Goal: Transaction & Acquisition: Purchase product/service

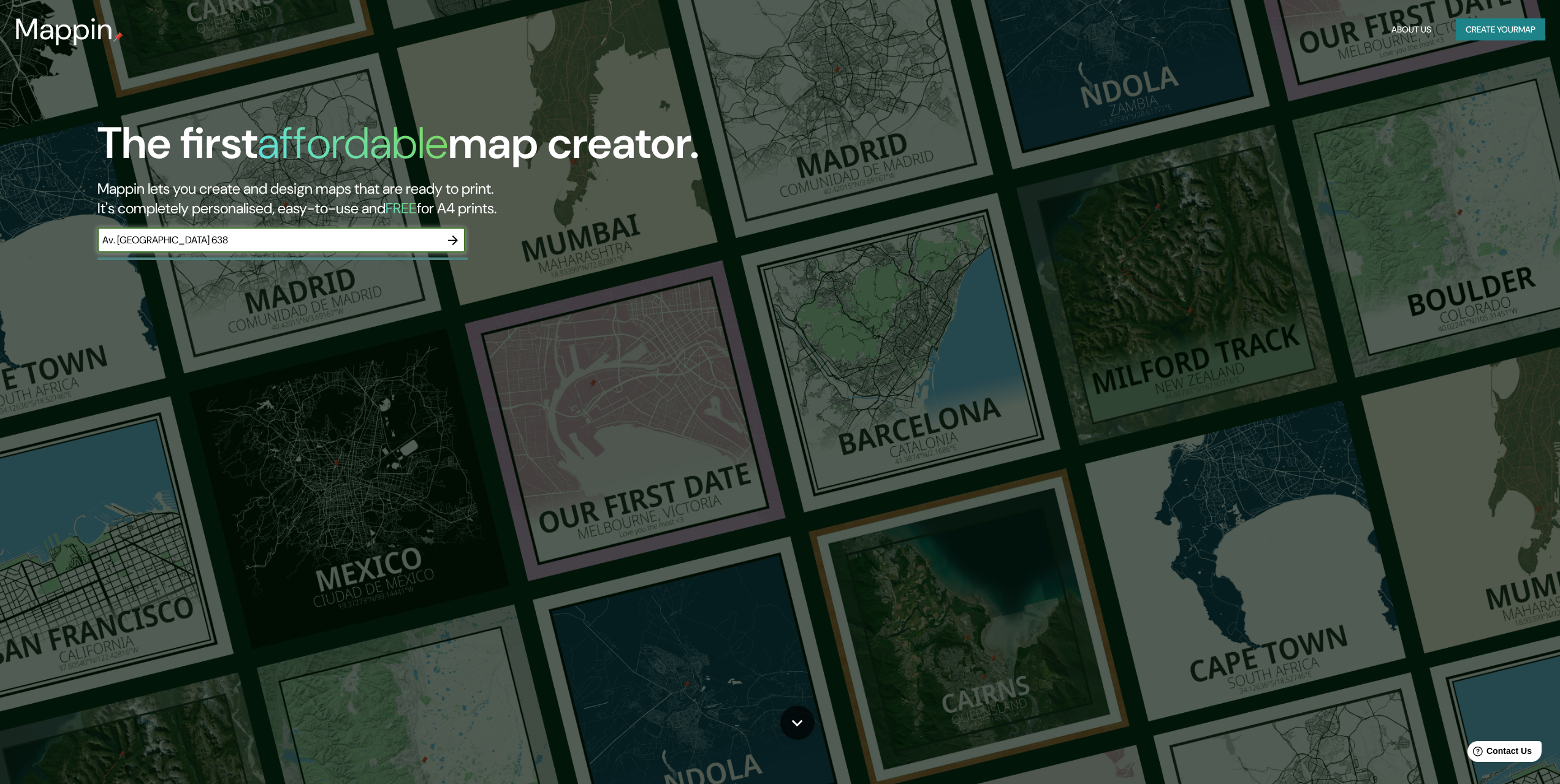
type input "Av. [GEOGRAPHIC_DATA] 638"
click at [454, 240] on icon "button" at bounding box center [454, 241] width 10 height 10
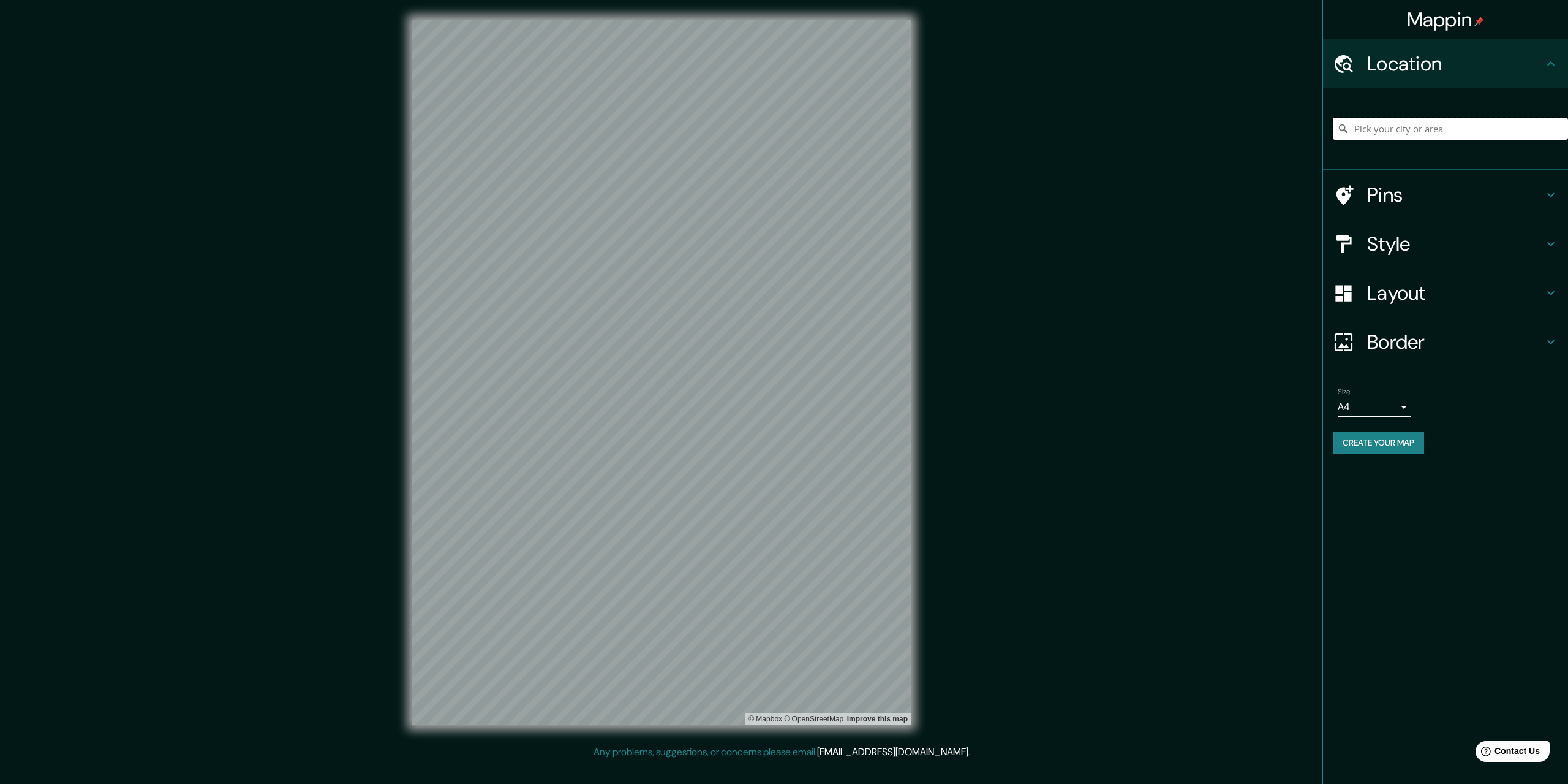
click at [1376, 133] on input "Pick your city or area" at bounding box center [1451, 129] width 235 height 22
paste input "Av. [GEOGRAPHIC_DATA] 638"
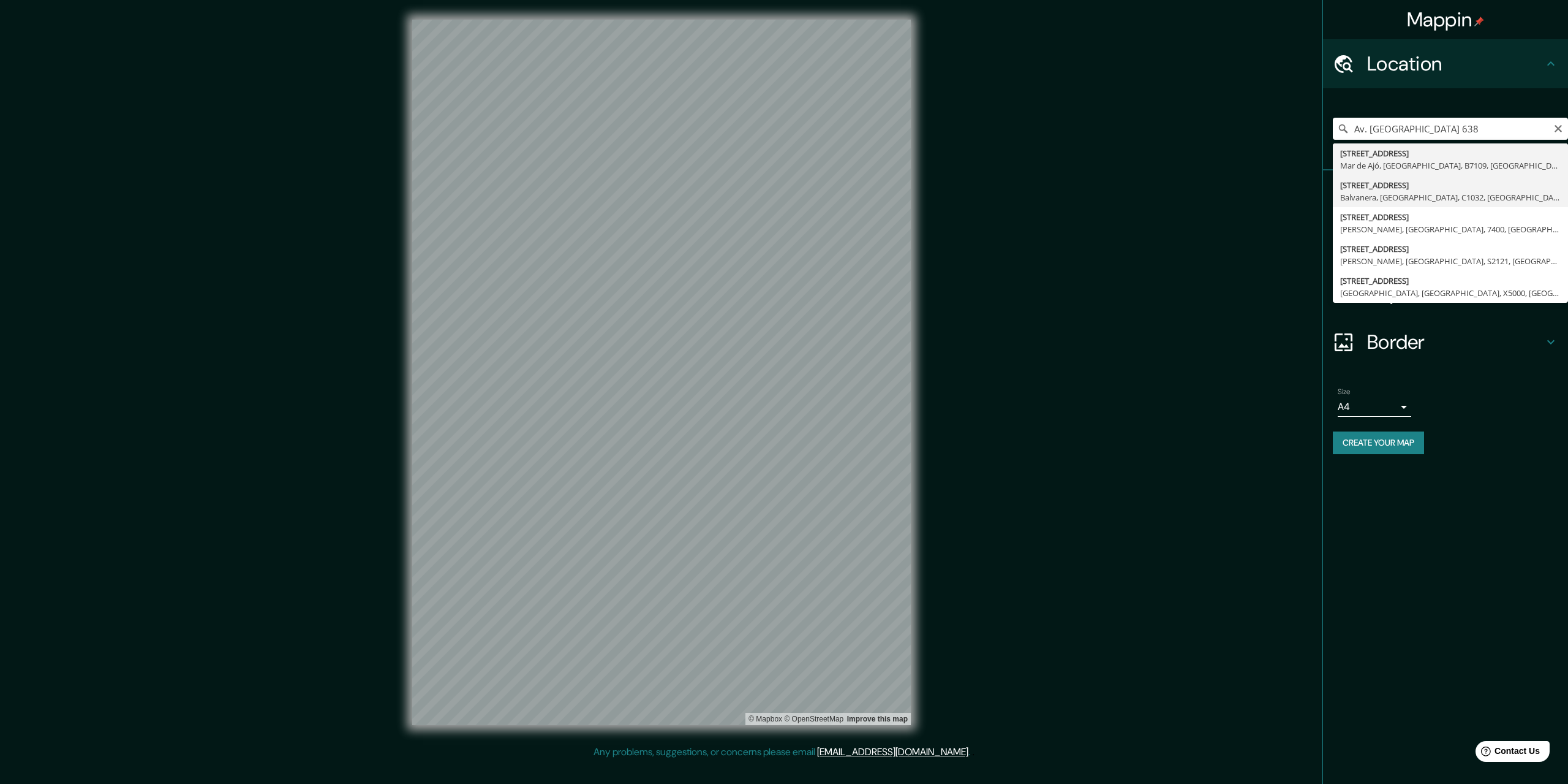
type input "[STREET_ADDRESS]"
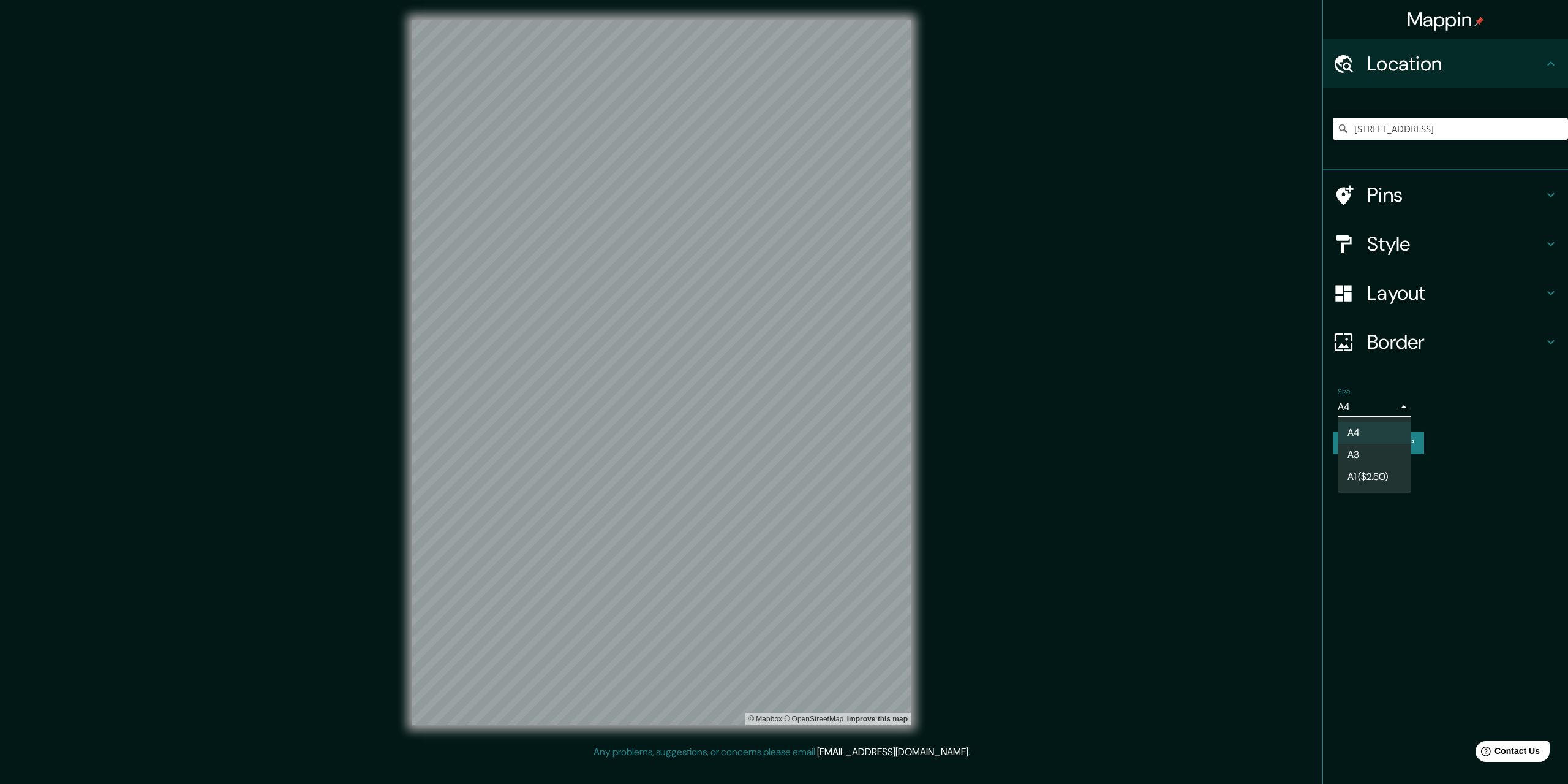
click at [1366, 409] on body "Mappin Location [STREET_ADDRESS] Pins Style Layout Border Choose a border. Hint…" at bounding box center [784, 392] width 1568 height 784
click at [1373, 402] on div at bounding box center [784, 392] width 1568 height 784
click at [1399, 344] on h4 "Border" at bounding box center [1455, 342] width 176 height 25
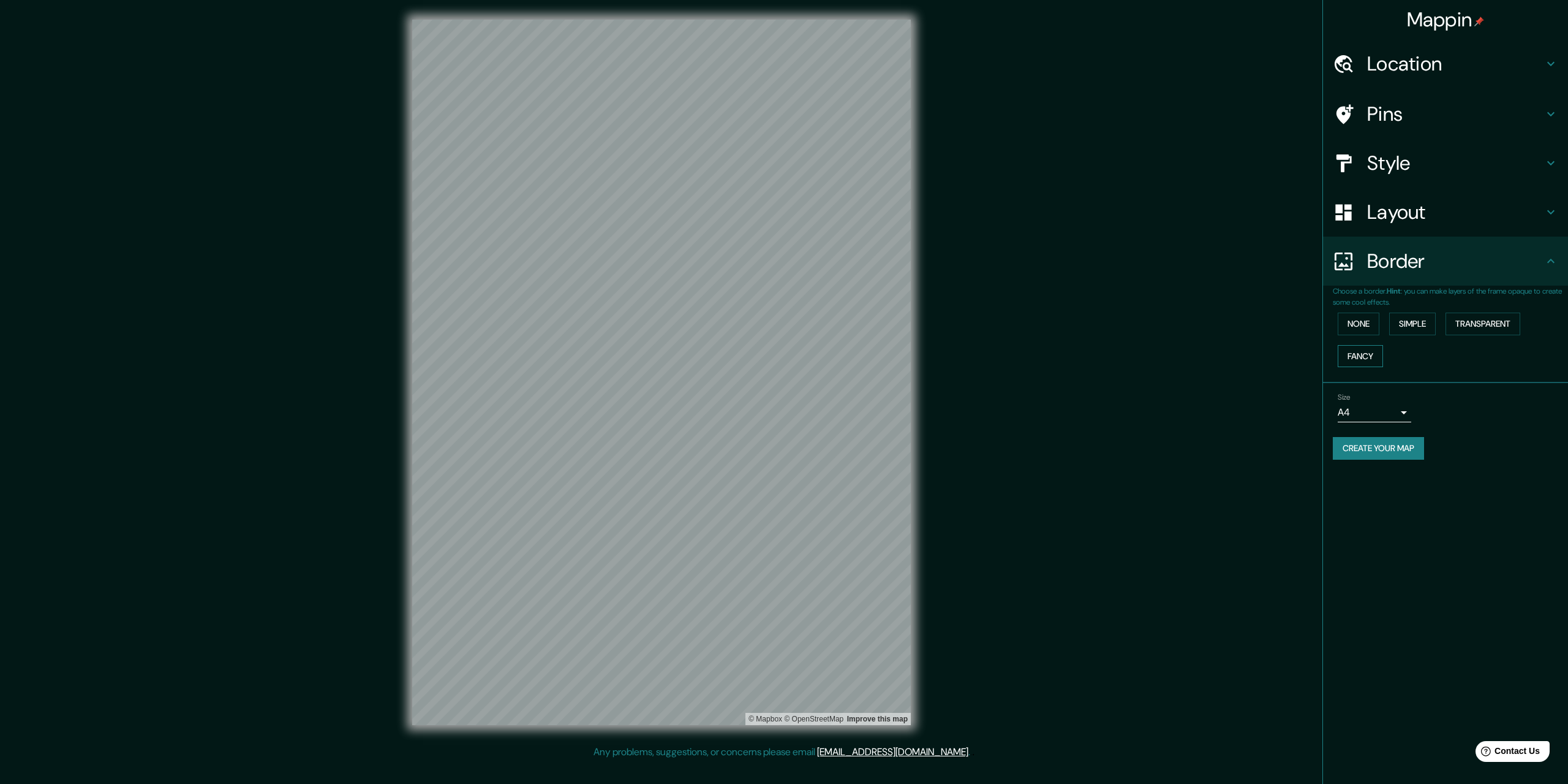
click at [1366, 357] on button "Fancy" at bounding box center [1360, 356] width 46 height 23
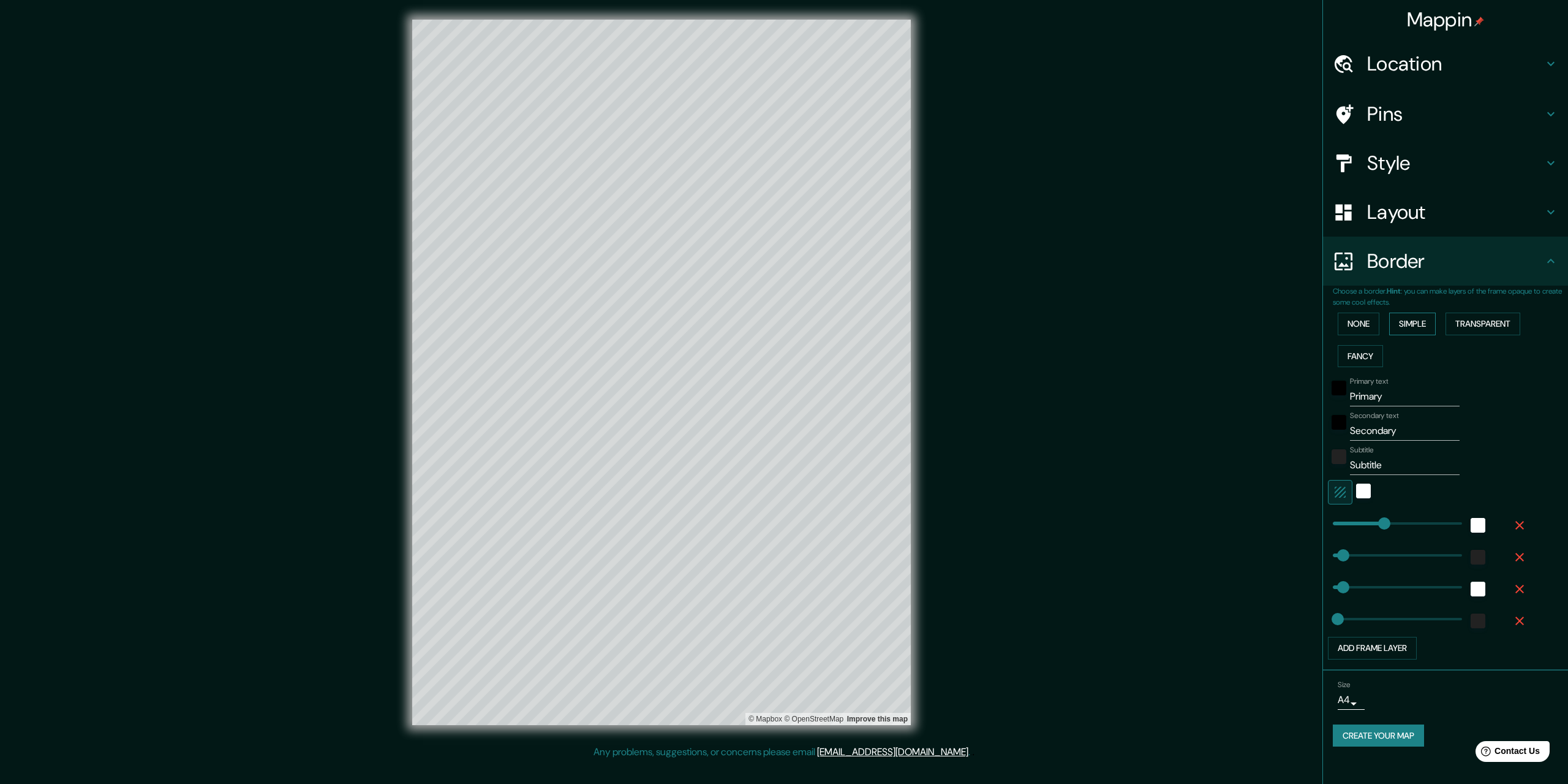
click at [1420, 325] on button "Simple" at bounding box center [1412, 324] width 47 height 23
click at [1480, 326] on button "Transparent" at bounding box center [1483, 324] width 75 height 23
click at [1369, 358] on button "Fancy" at bounding box center [1360, 356] width 46 height 23
click at [1369, 331] on button "None" at bounding box center [1358, 324] width 42 height 23
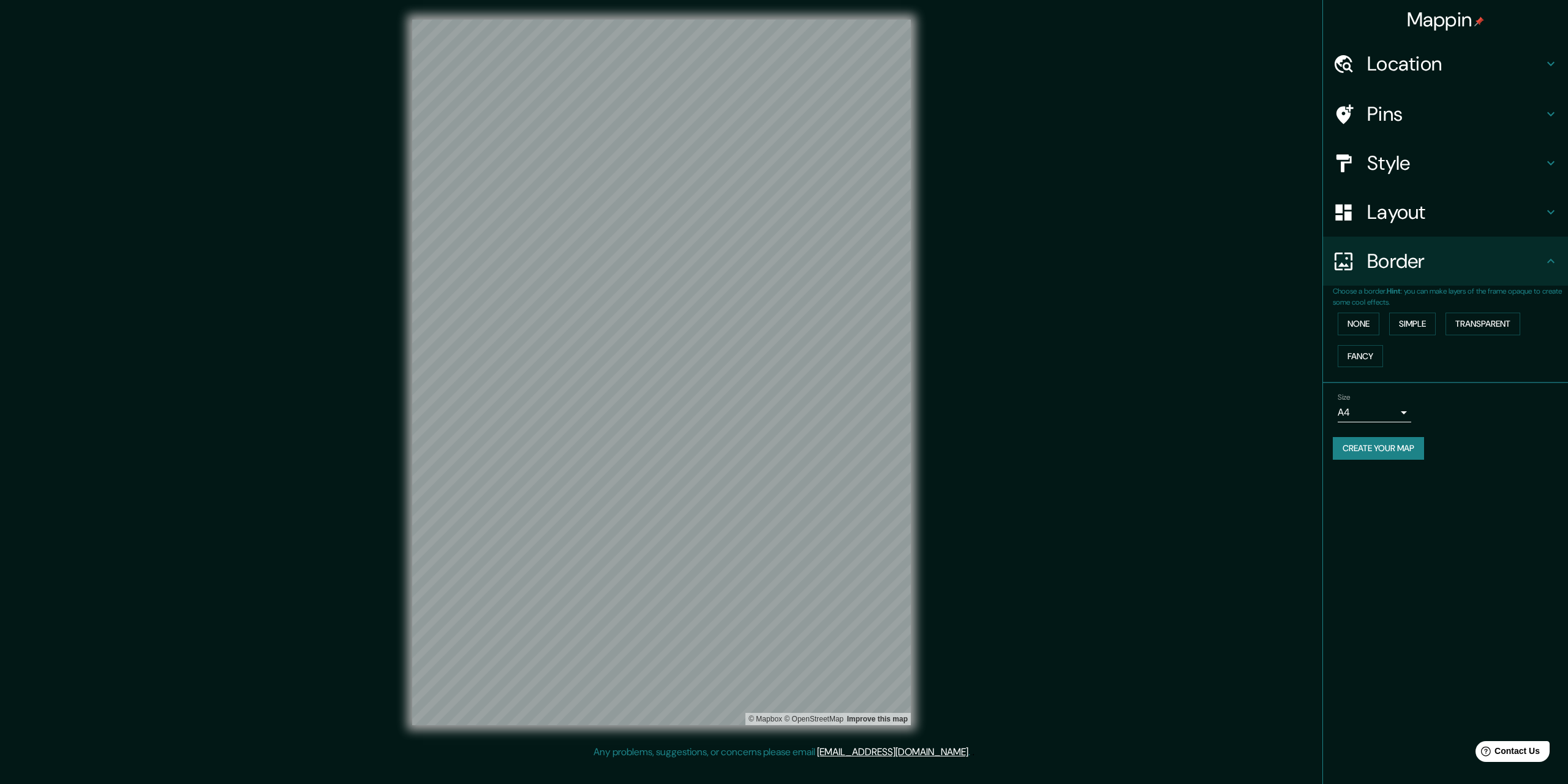
click at [1405, 266] on h4 "Border" at bounding box center [1455, 261] width 176 height 25
click at [1440, 73] on h4 "Location" at bounding box center [1455, 64] width 176 height 25
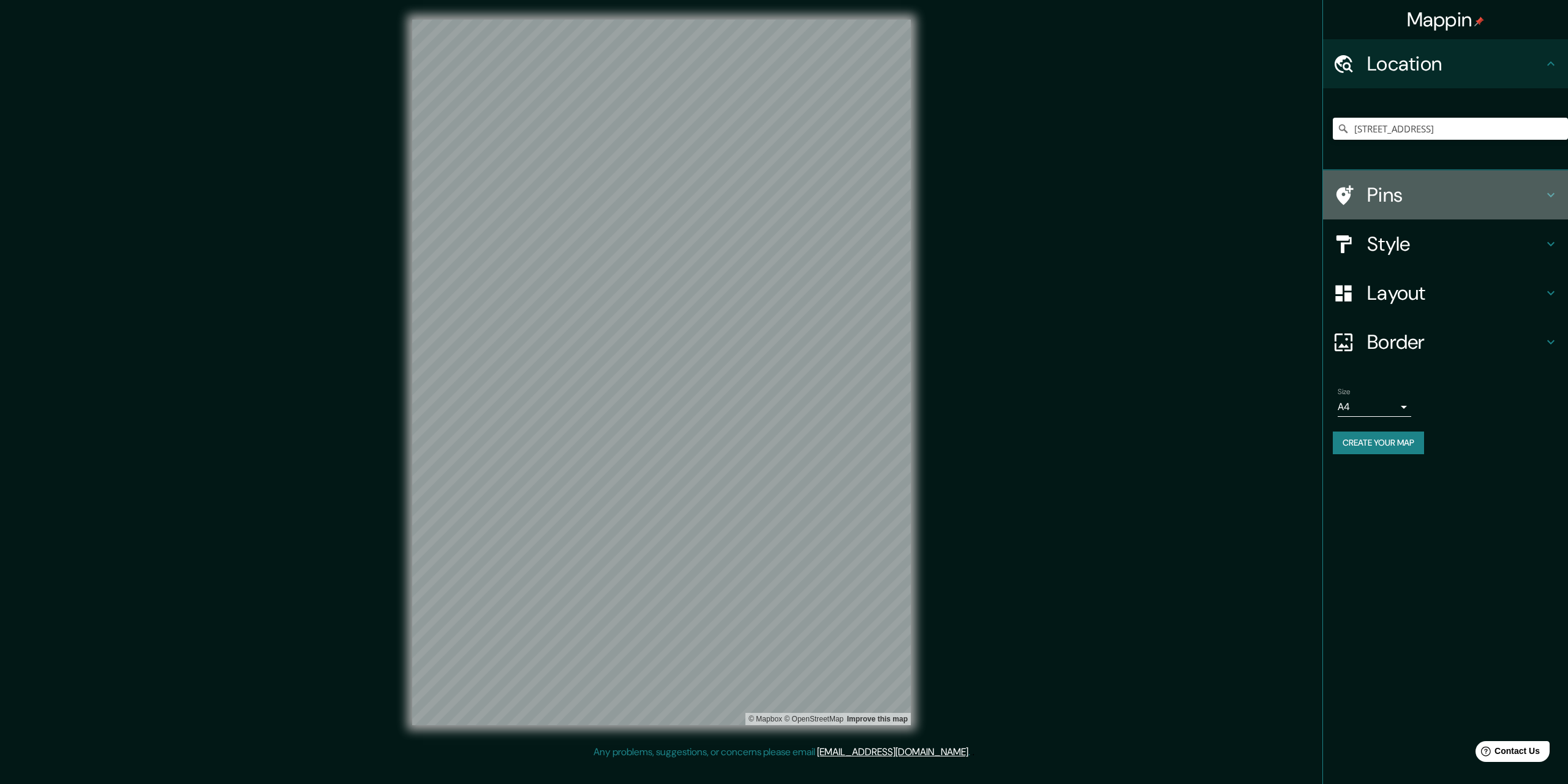
click at [1407, 184] on h4 "Pins" at bounding box center [1455, 194] width 176 height 25
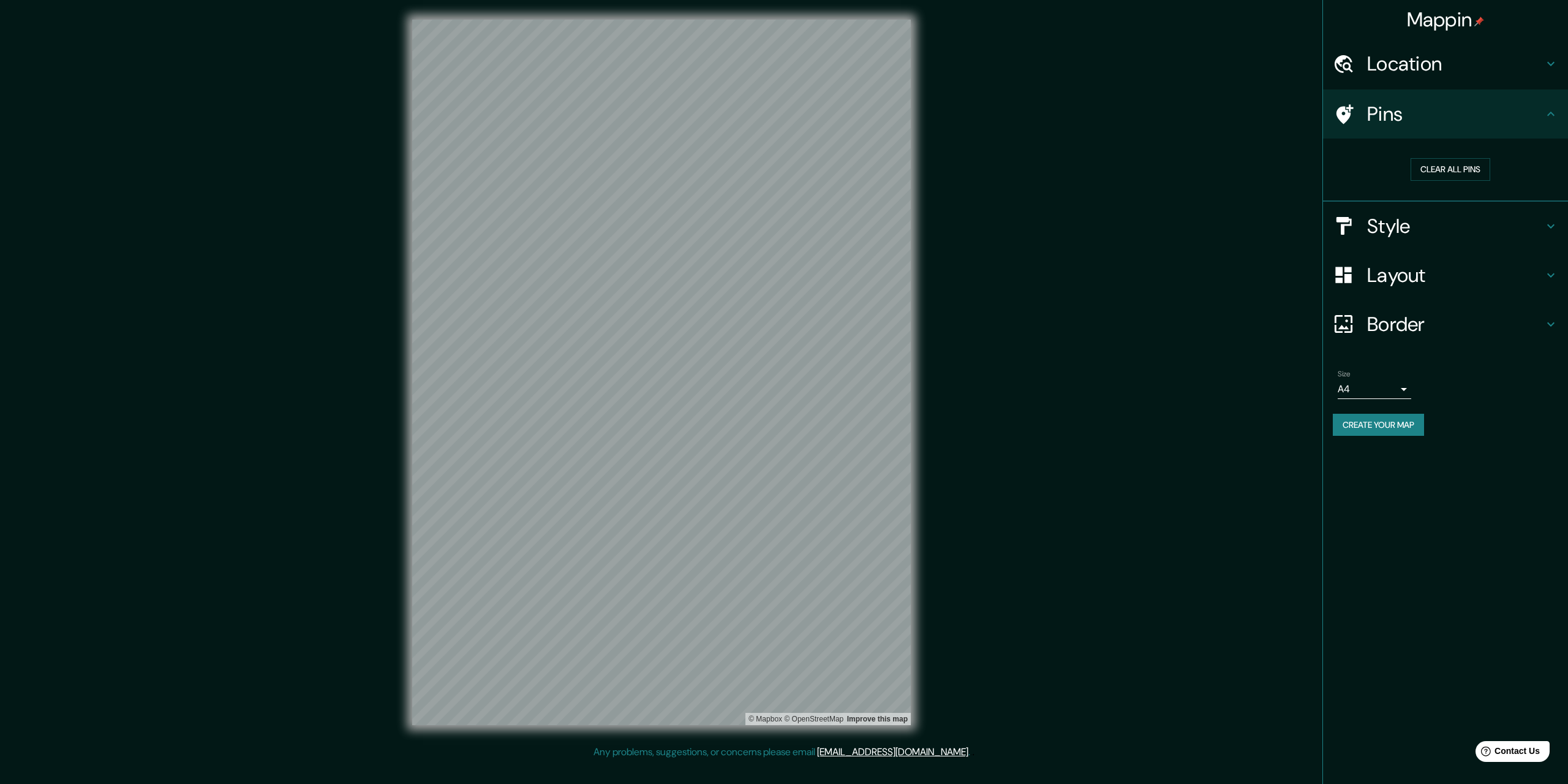
click at [1387, 245] on div "Style" at bounding box center [1445, 226] width 245 height 49
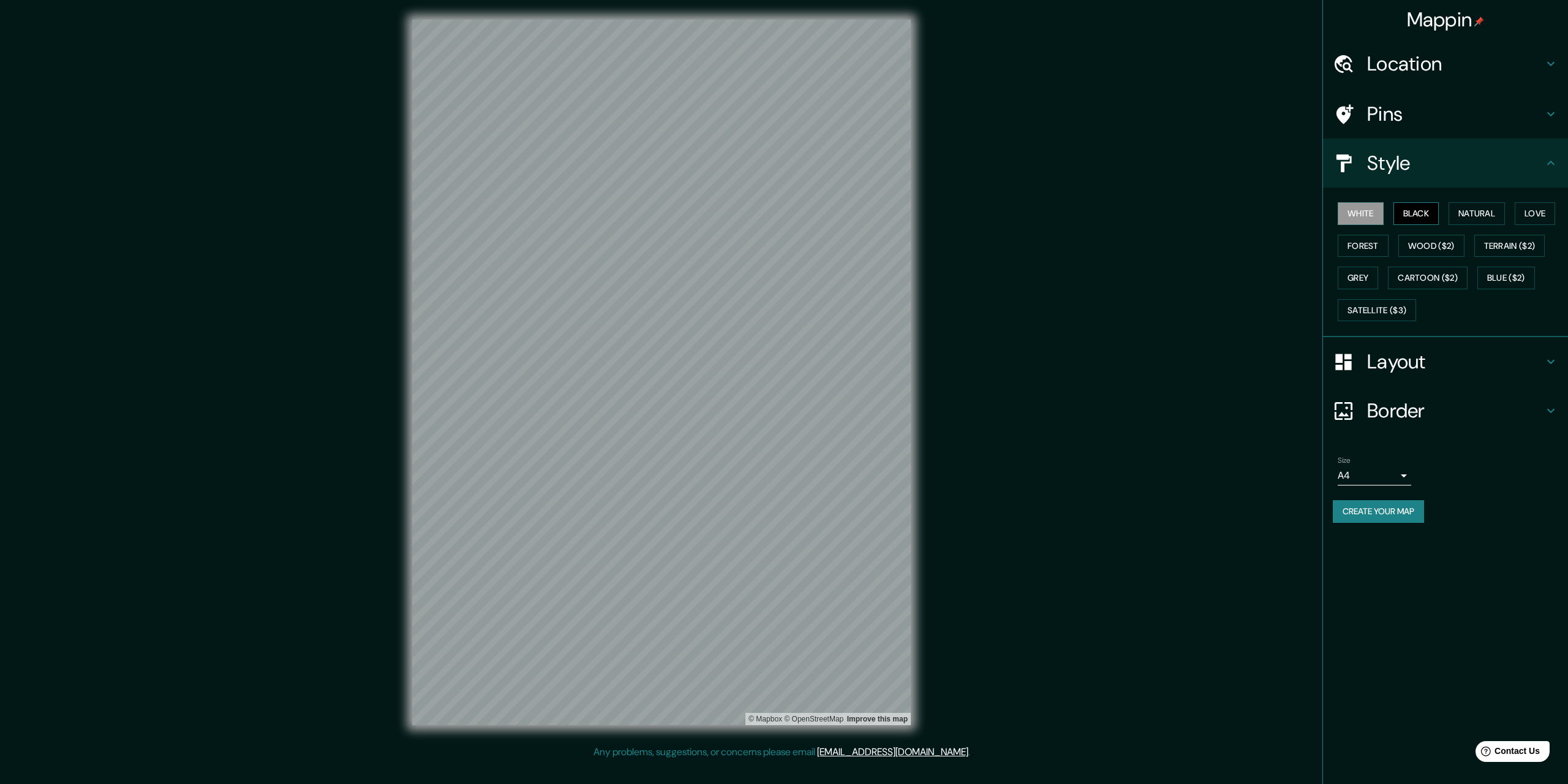
click at [1405, 209] on button "Black" at bounding box center [1416, 214] width 46 height 23
click at [1362, 214] on button "White" at bounding box center [1360, 214] width 46 height 23
click at [1529, 214] on button "Love" at bounding box center [1535, 214] width 41 height 23
click at [1360, 251] on button "Forest" at bounding box center [1363, 246] width 51 height 23
click at [1425, 247] on button "Wood ($2)" at bounding box center [1432, 246] width 66 height 23
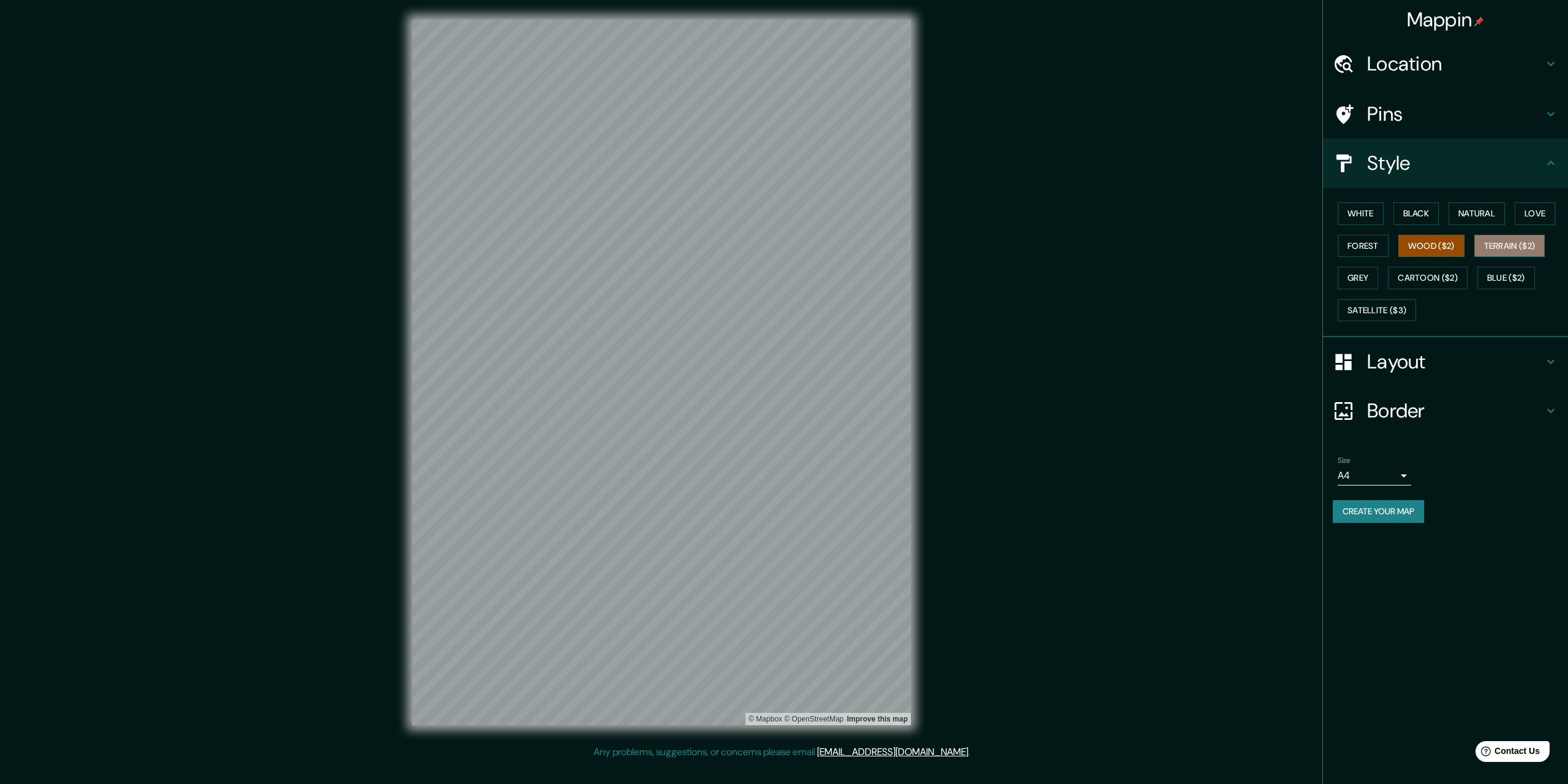
click at [1501, 245] on button "Terrain ($2)" at bounding box center [1510, 246] width 71 height 23
click at [1425, 280] on button "Cartoon ($2)" at bounding box center [1428, 278] width 80 height 23
click at [1508, 278] on button "Blue ($2)" at bounding box center [1506, 278] width 58 height 23
click at [1371, 300] on button "Satellite ($3)" at bounding box center [1377, 310] width 79 height 23
click at [1362, 281] on button "Grey" at bounding box center [1358, 278] width 41 height 23
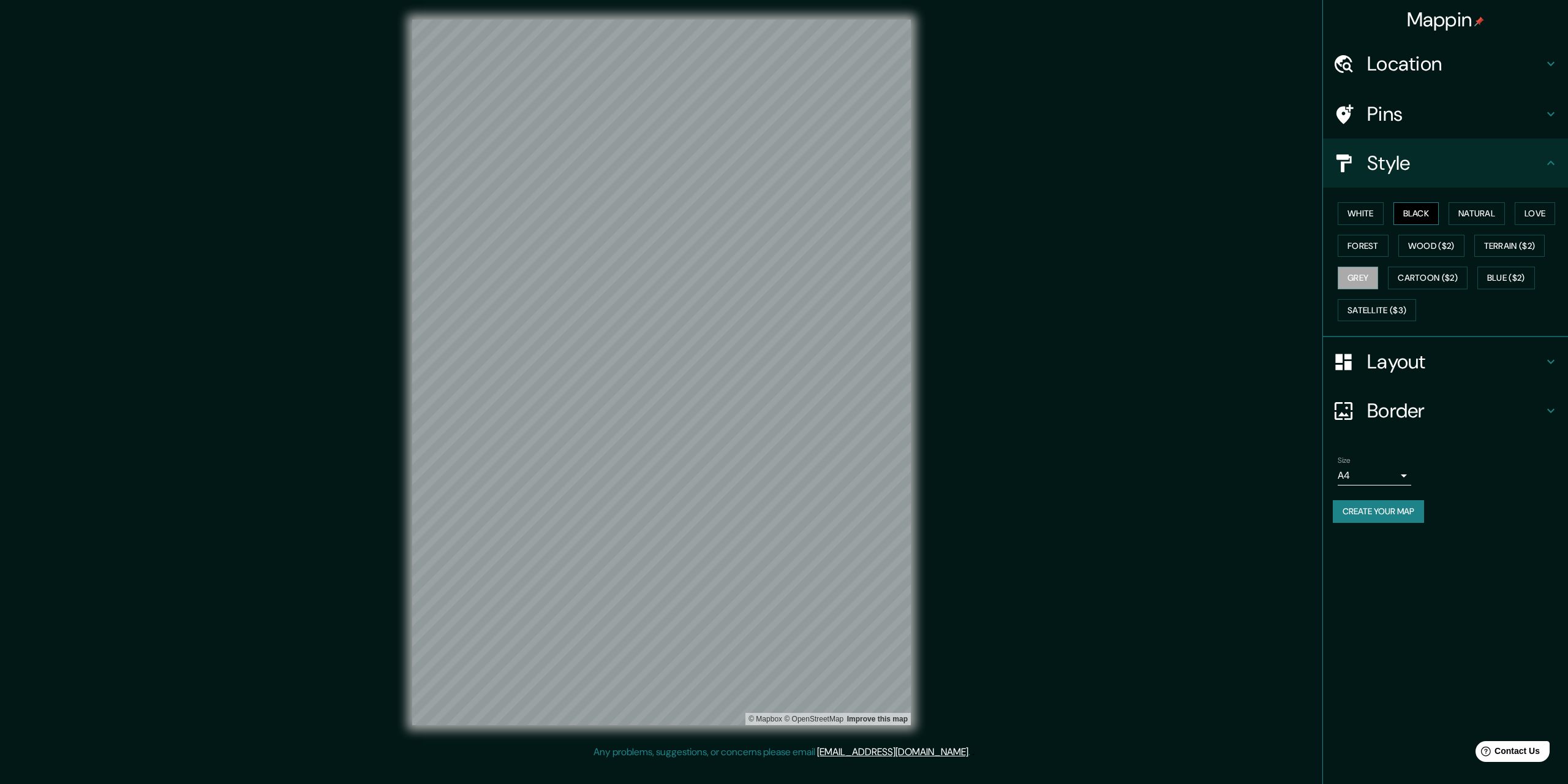
click at [1427, 213] on button "Black" at bounding box center [1416, 214] width 46 height 23
click at [1466, 211] on button "Natural" at bounding box center [1477, 214] width 57 height 23
click at [1355, 214] on button "White" at bounding box center [1360, 214] width 46 height 23
click at [1394, 366] on h4 "Layout" at bounding box center [1455, 361] width 176 height 25
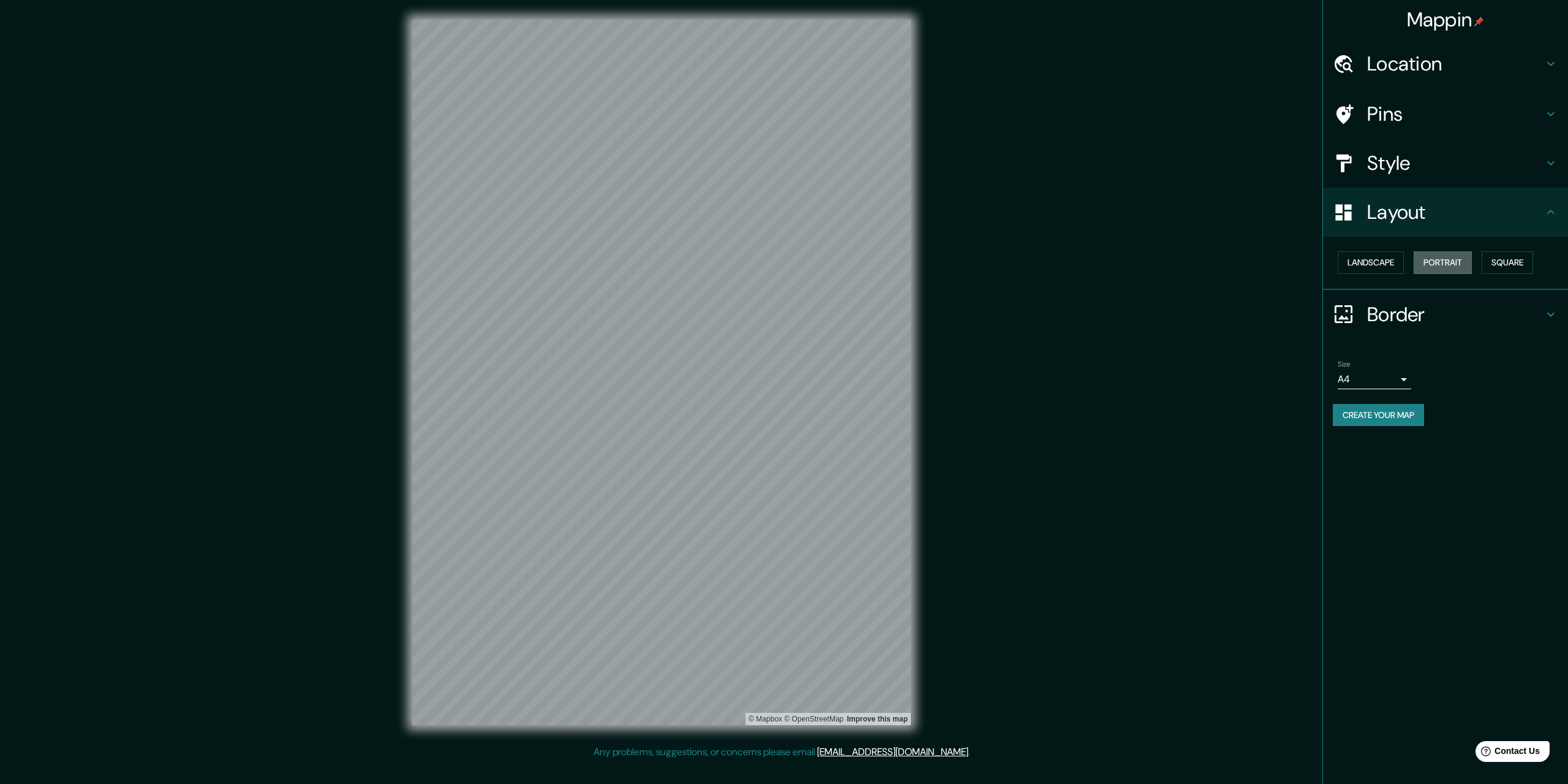
click at [1428, 260] on button "Portrait" at bounding box center [1443, 262] width 58 height 23
click at [1366, 263] on button "Landscape" at bounding box center [1371, 262] width 66 height 23
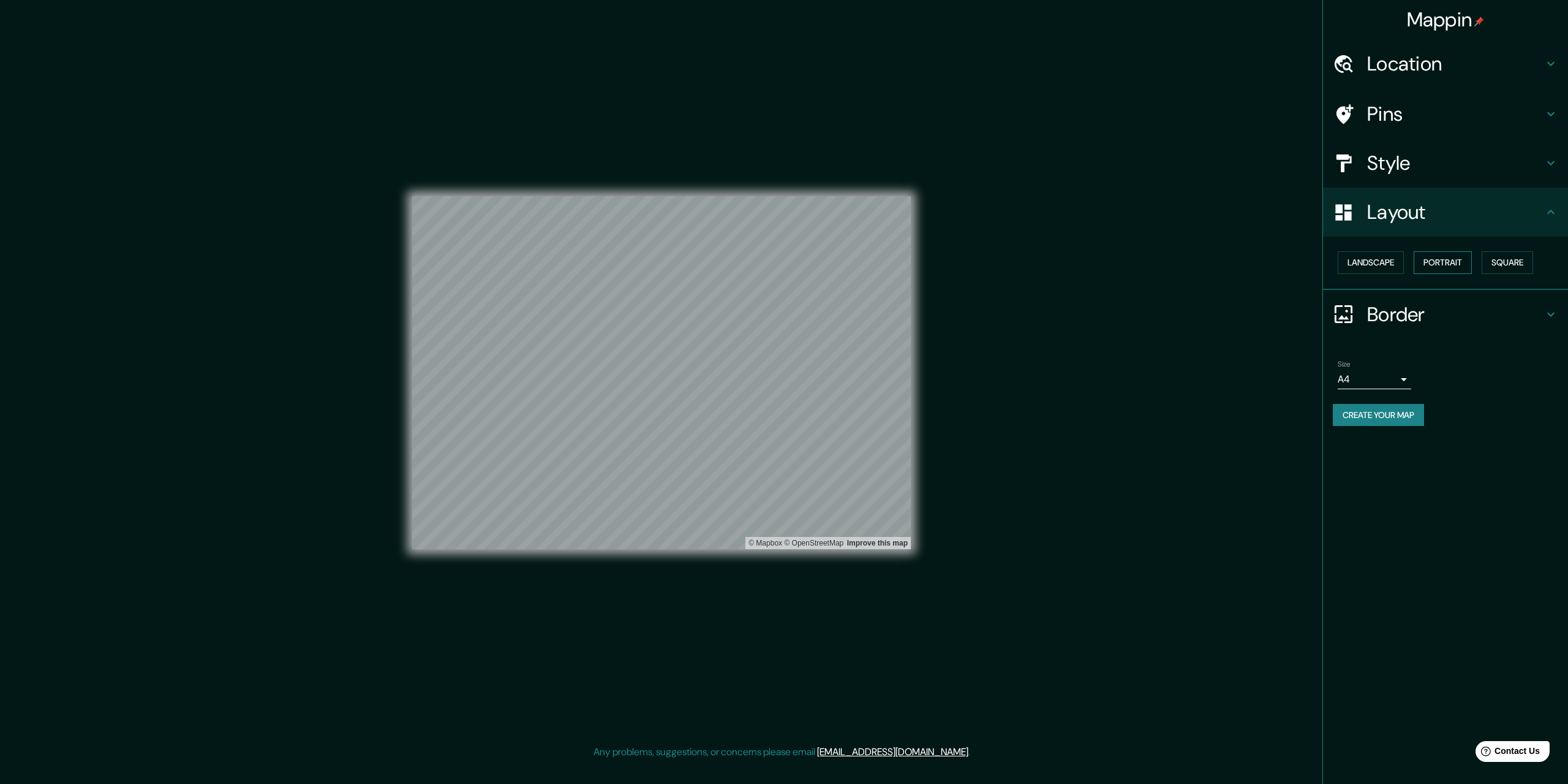
click at [1435, 263] on button "Portrait" at bounding box center [1443, 262] width 58 height 23
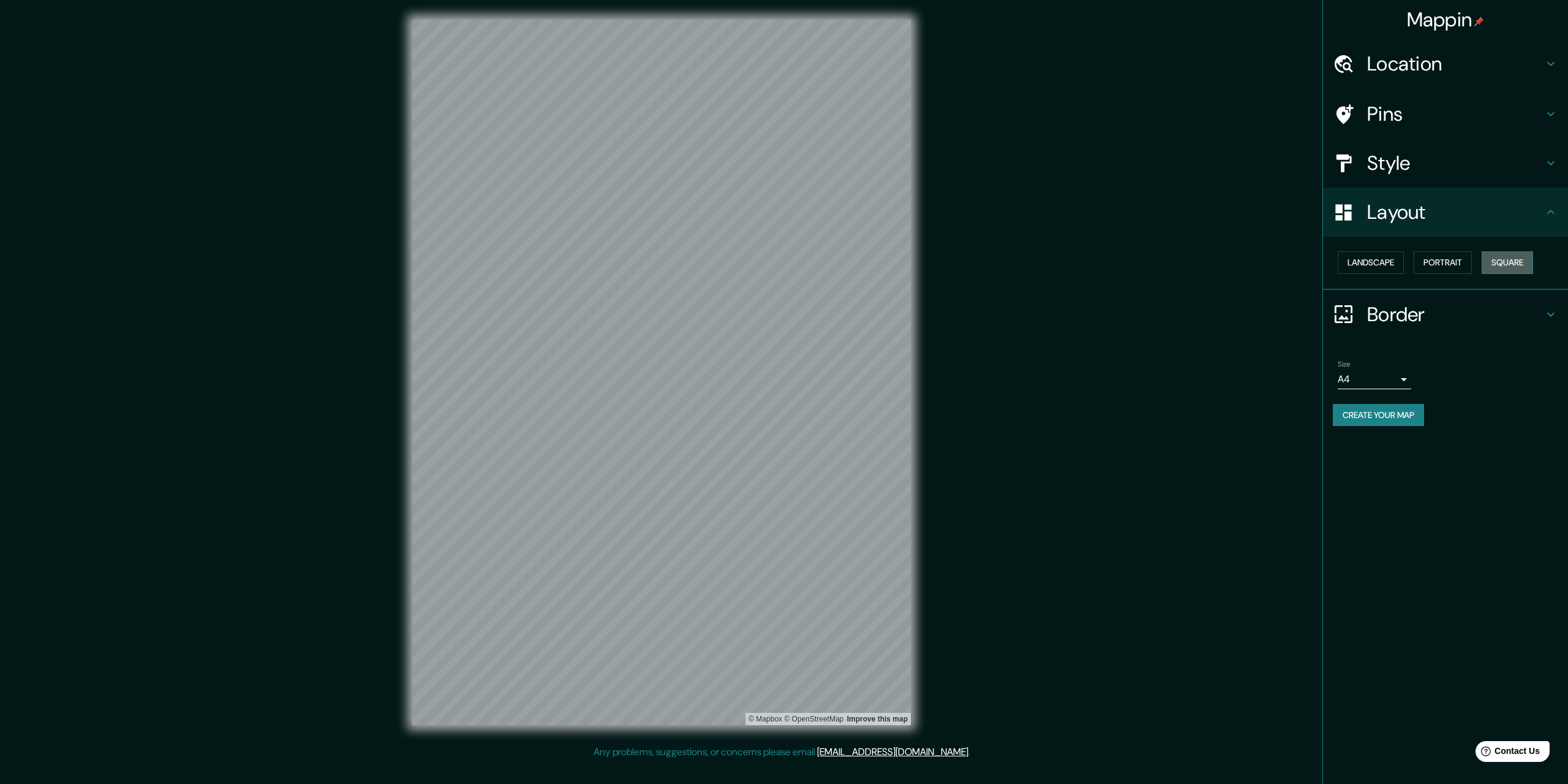
click at [1510, 260] on button "Square" at bounding box center [1507, 262] width 52 height 23
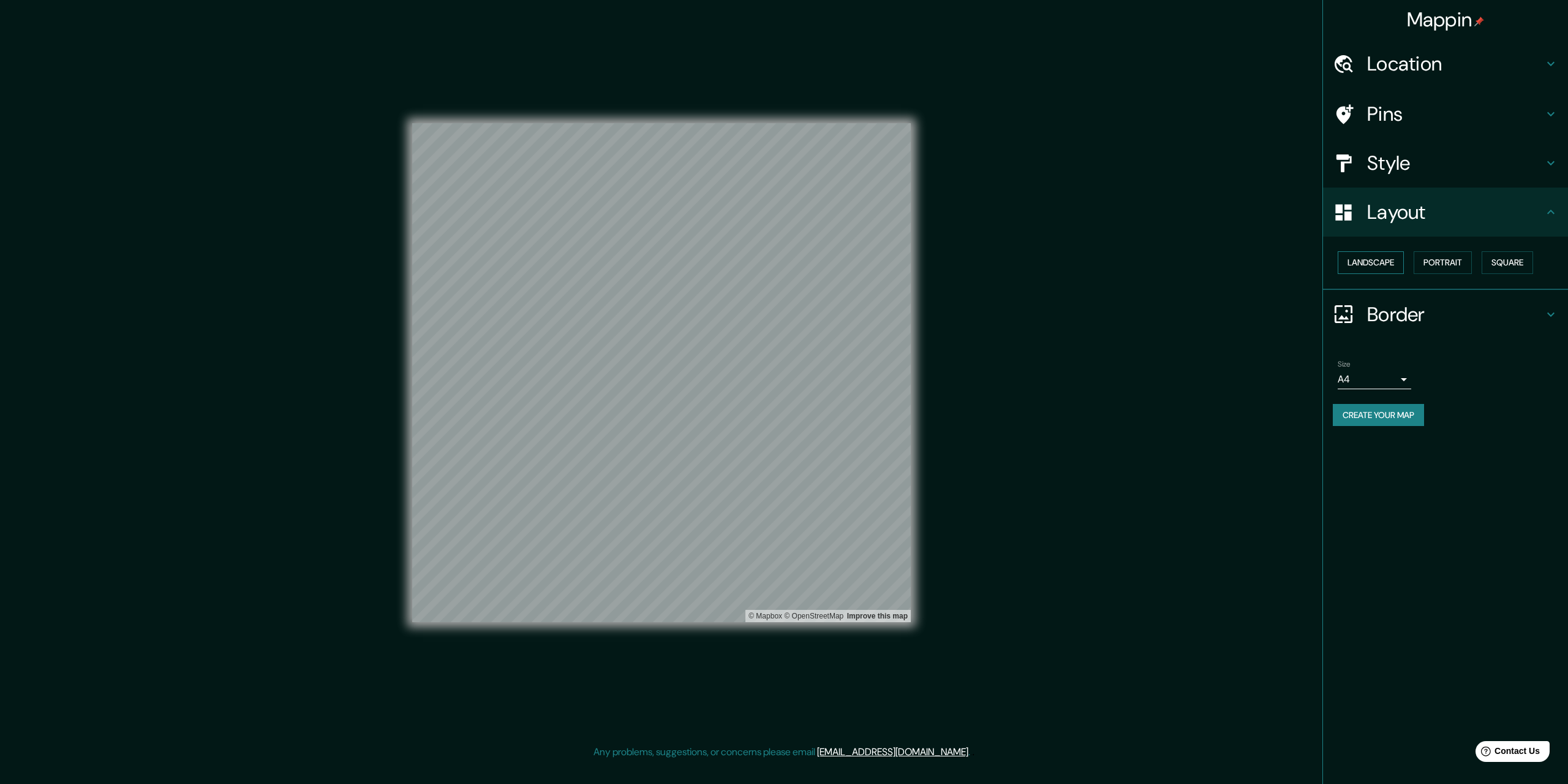
click at [1380, 268] on button "Landscape" at bounding box center [1371, 262] width 66 height 23
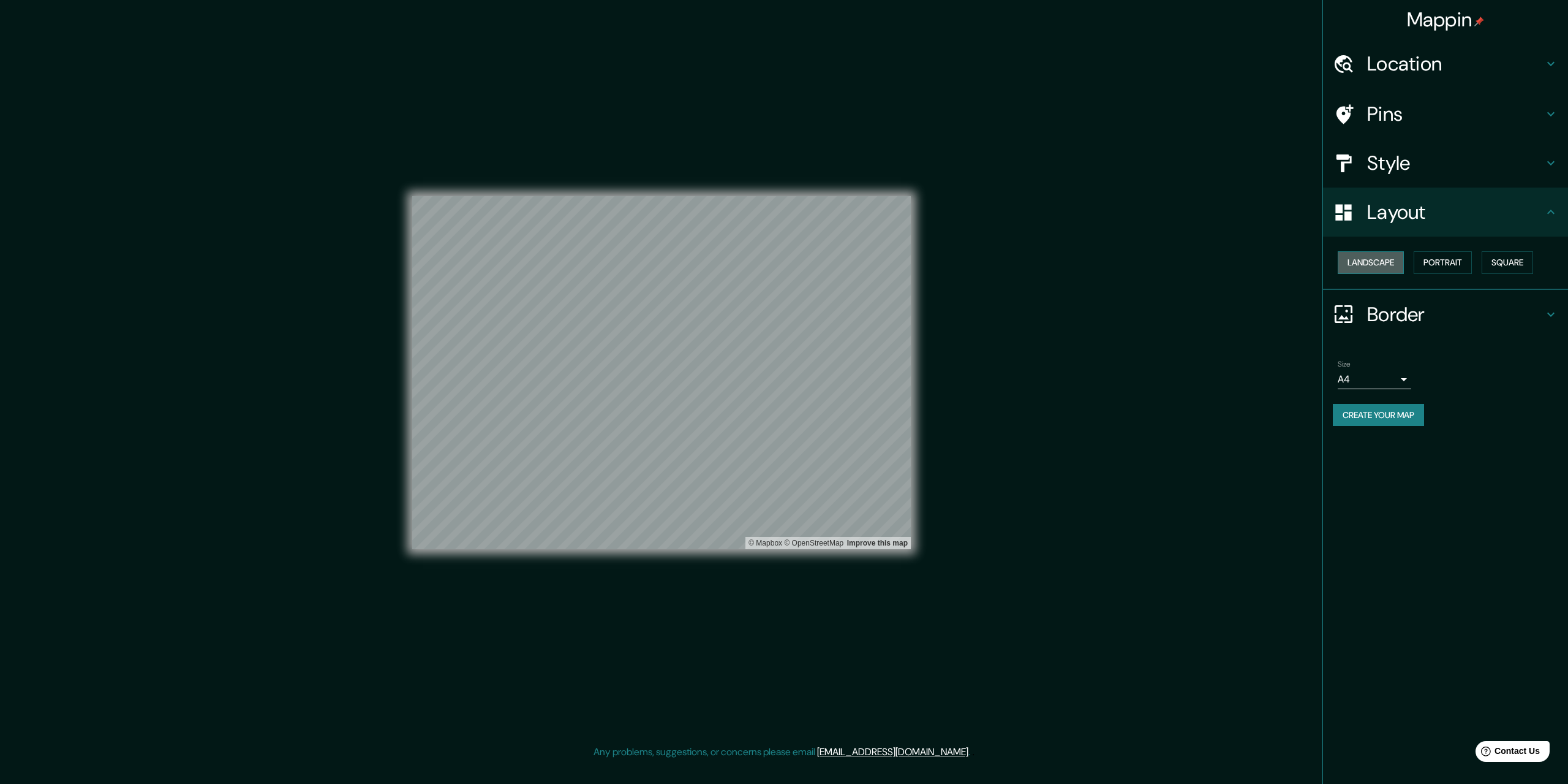
click at [1384, 265] on button "Landscape" at bounding box center [1371, 262] width 66 height 23
click at [1510, 264] on button "Square" at bounding box center [1507, 262] width 52 height 23
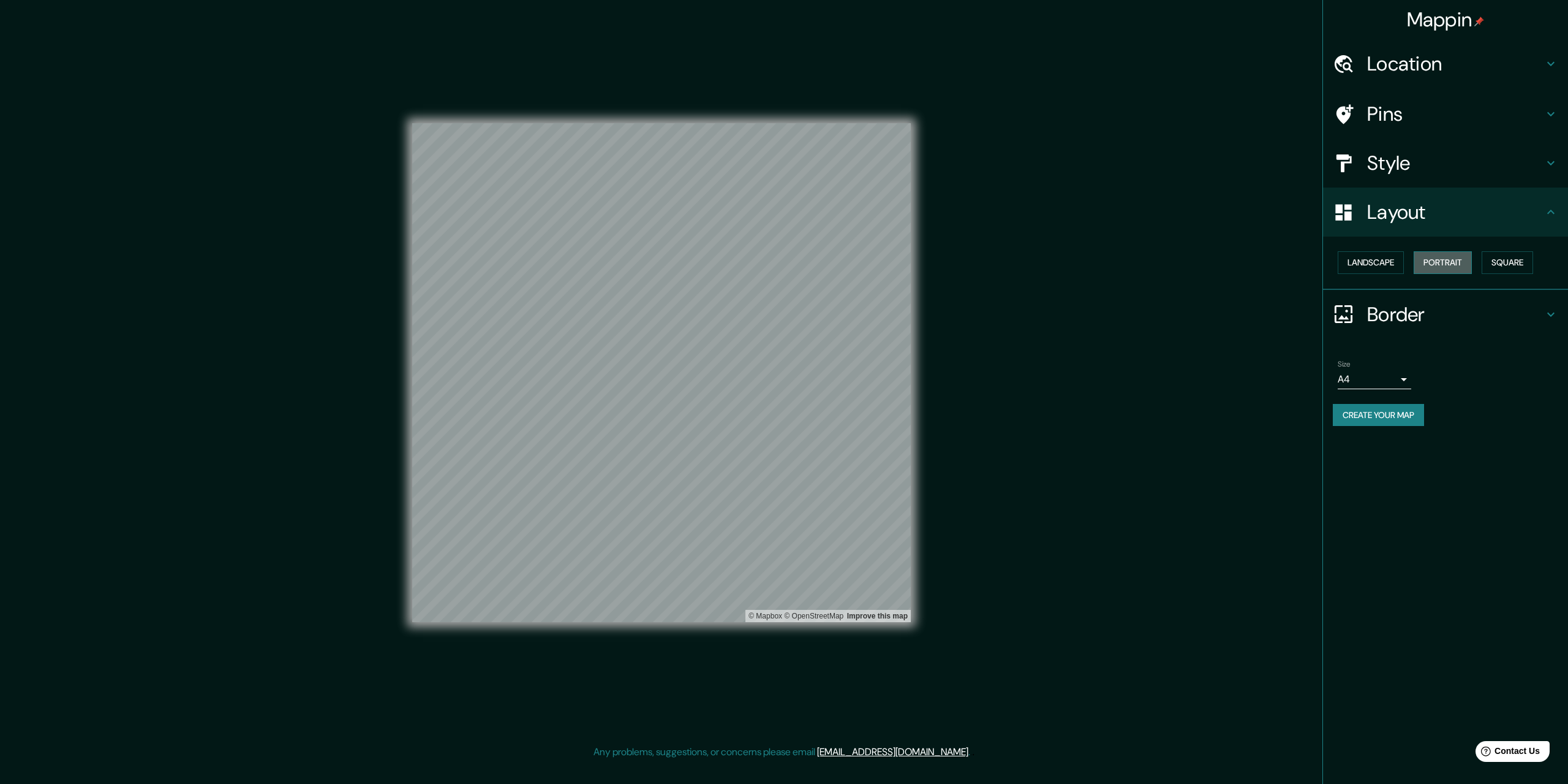
click at [1448, 268] on button "Portrait" at bounding box center [1443, 262] width 58 height 23
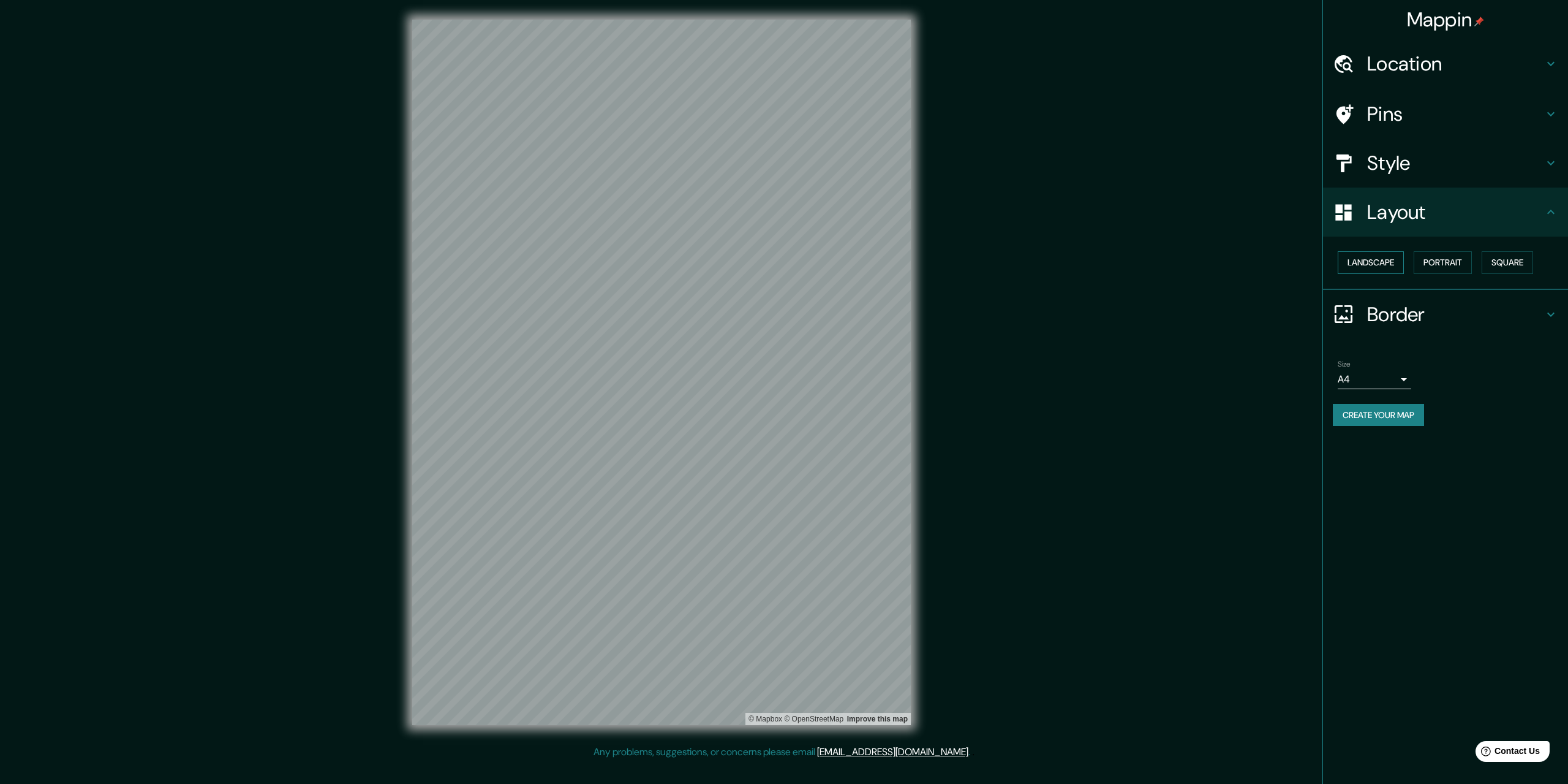
click at [1376, 267] on button "Landscape" at bounding box center [1371, 262] width 66 height 23
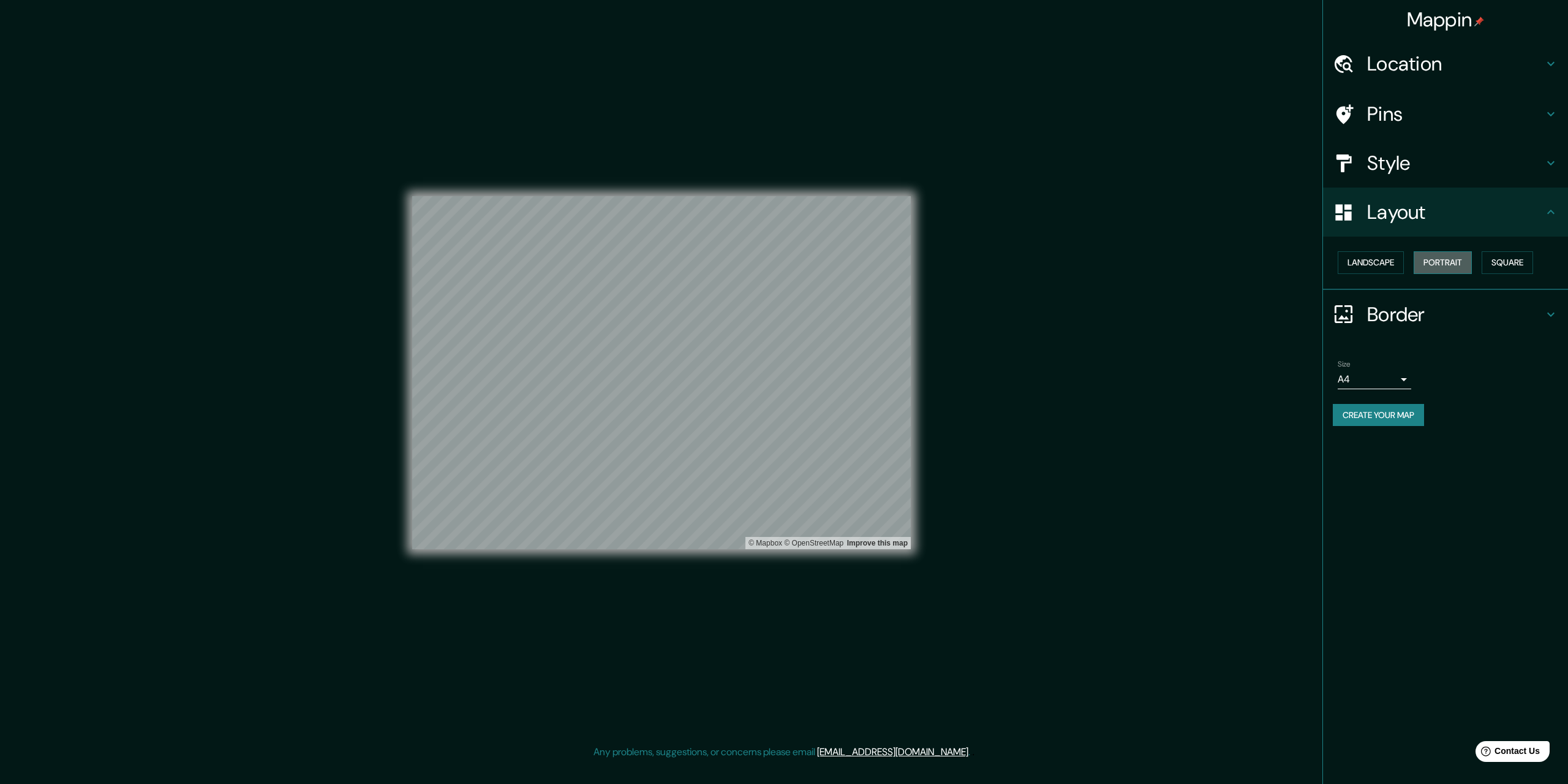
click at [1452, 264] on button "Portrait" at bounding box center [1443, 262] width 58 height 23
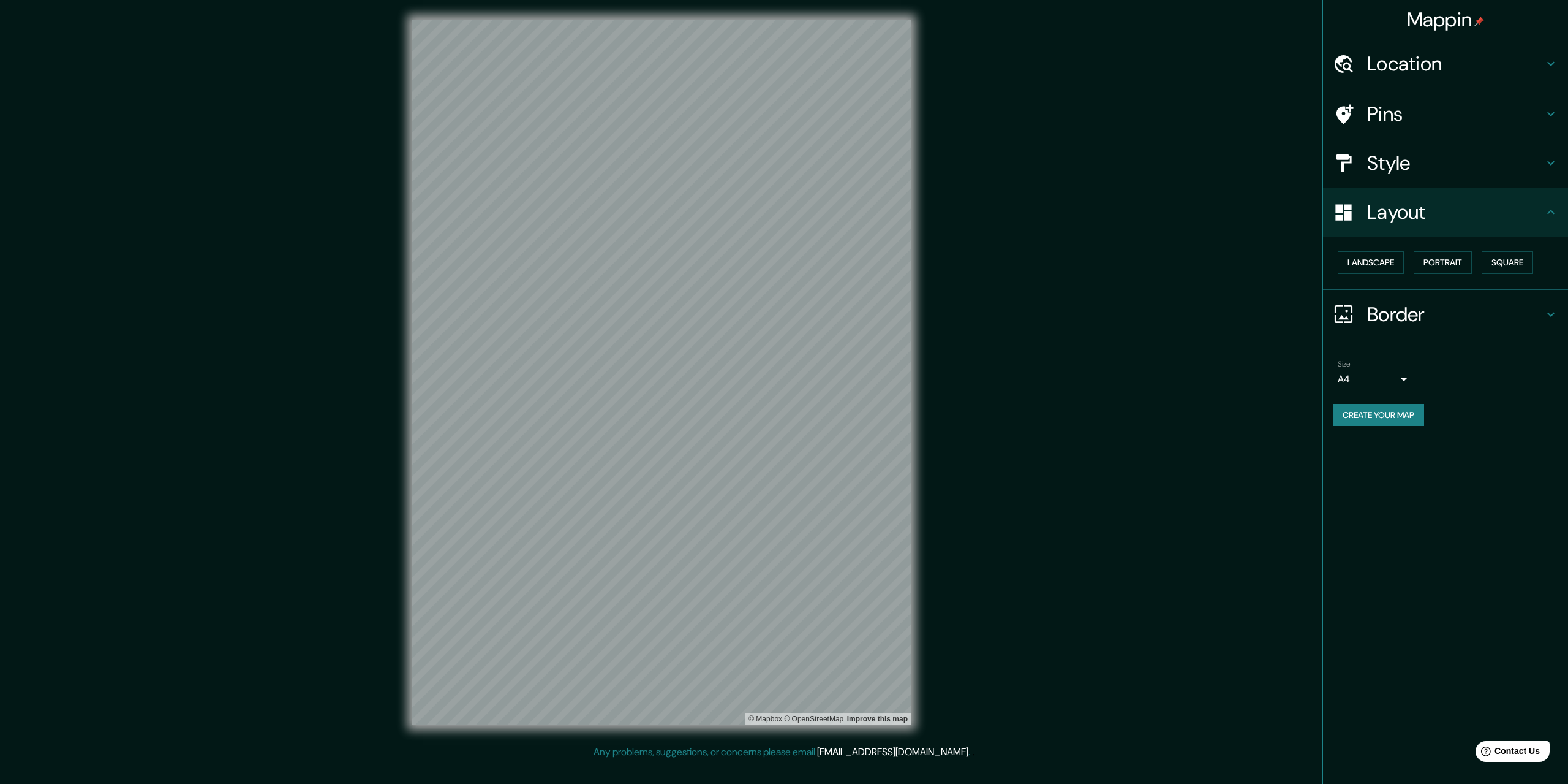
click at [1422, 150] on div "Style" at bounding box center [1445, 163] width 245 height 49
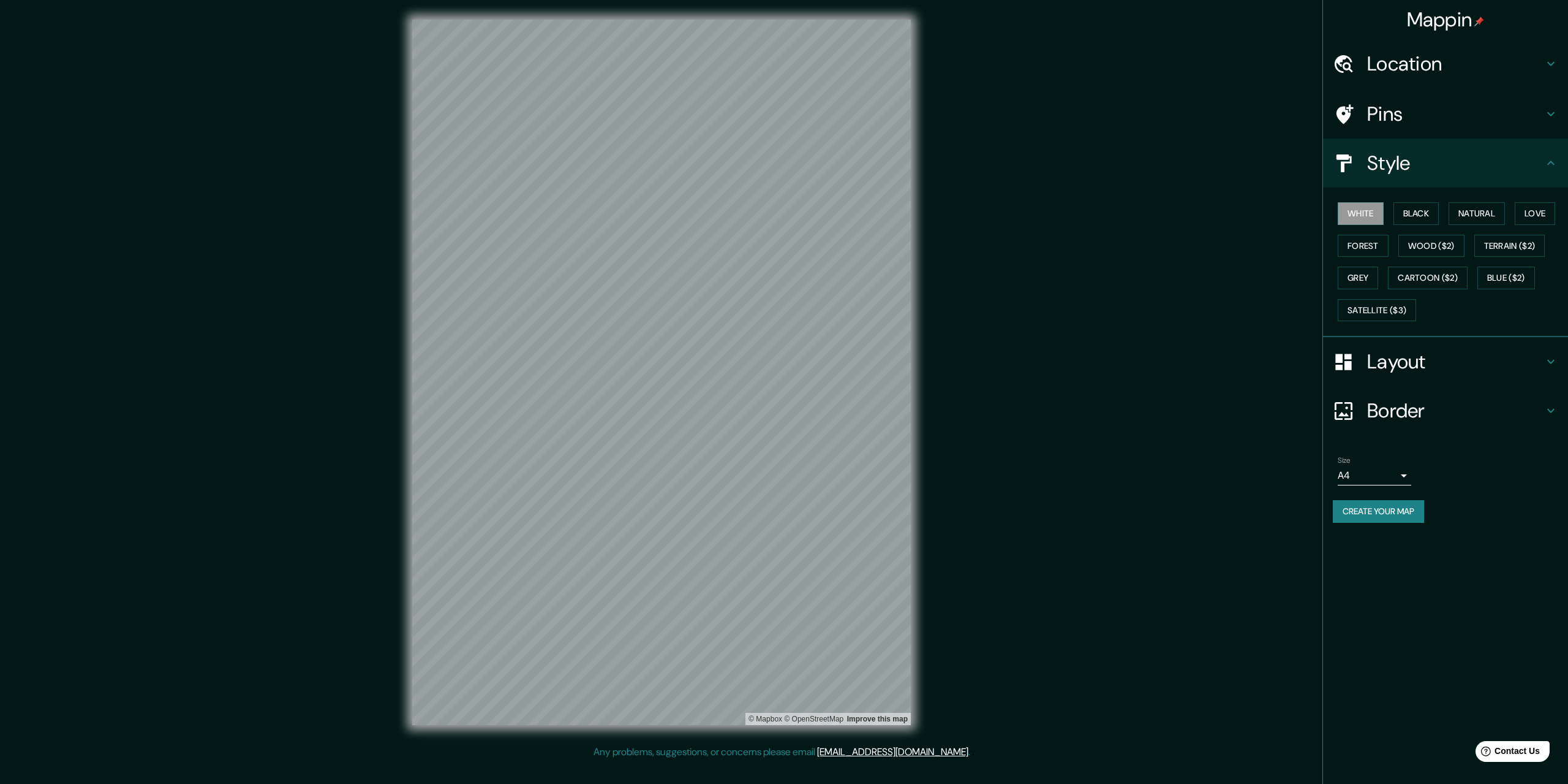
click at [1456, 122] on h4 "Pins" at bounding box center [1455, 114] width 176 height 25
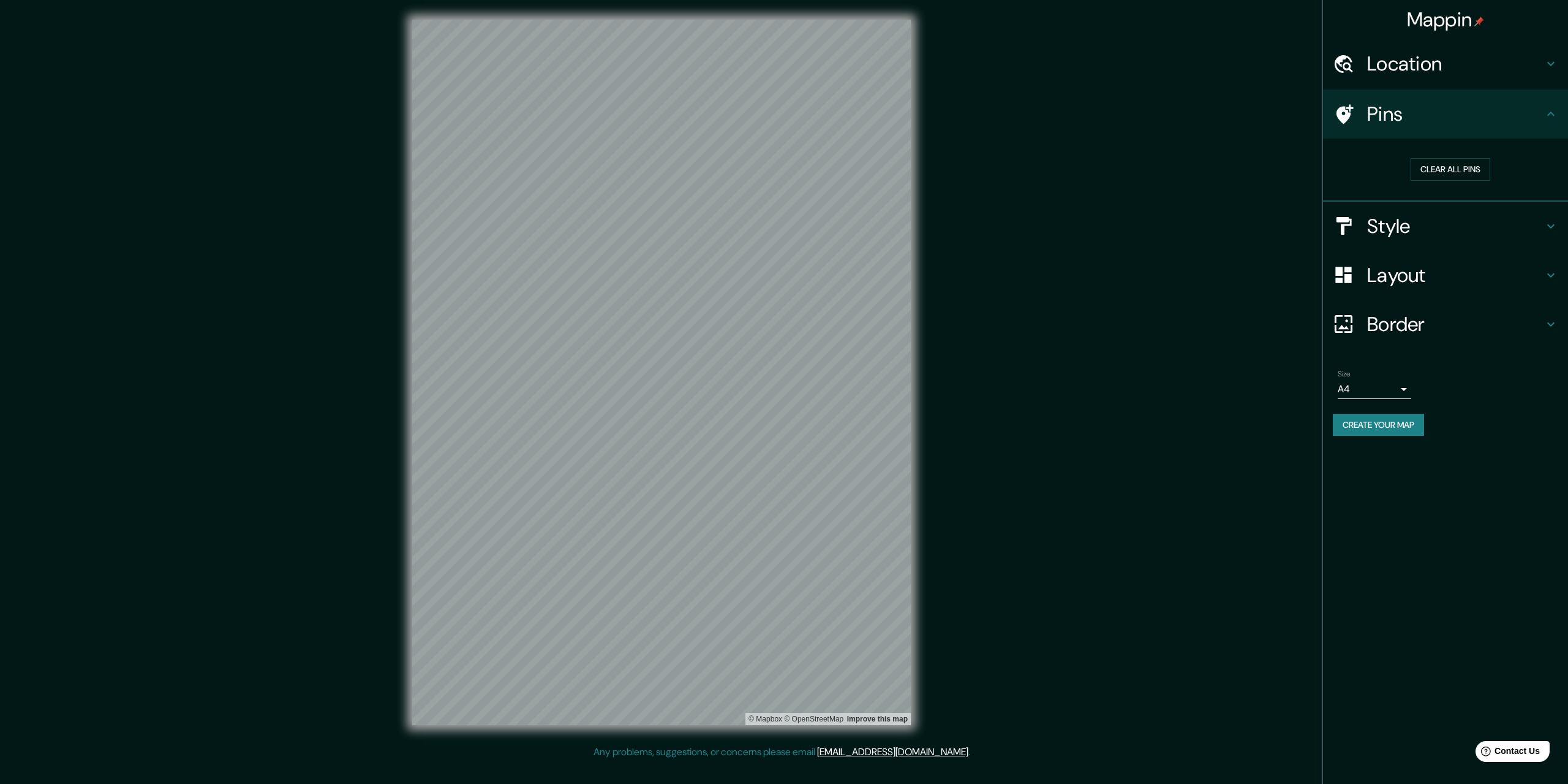
click at [1443, 71] on h4 "Location" at bounding box center [1455, 64] width 176 height 25
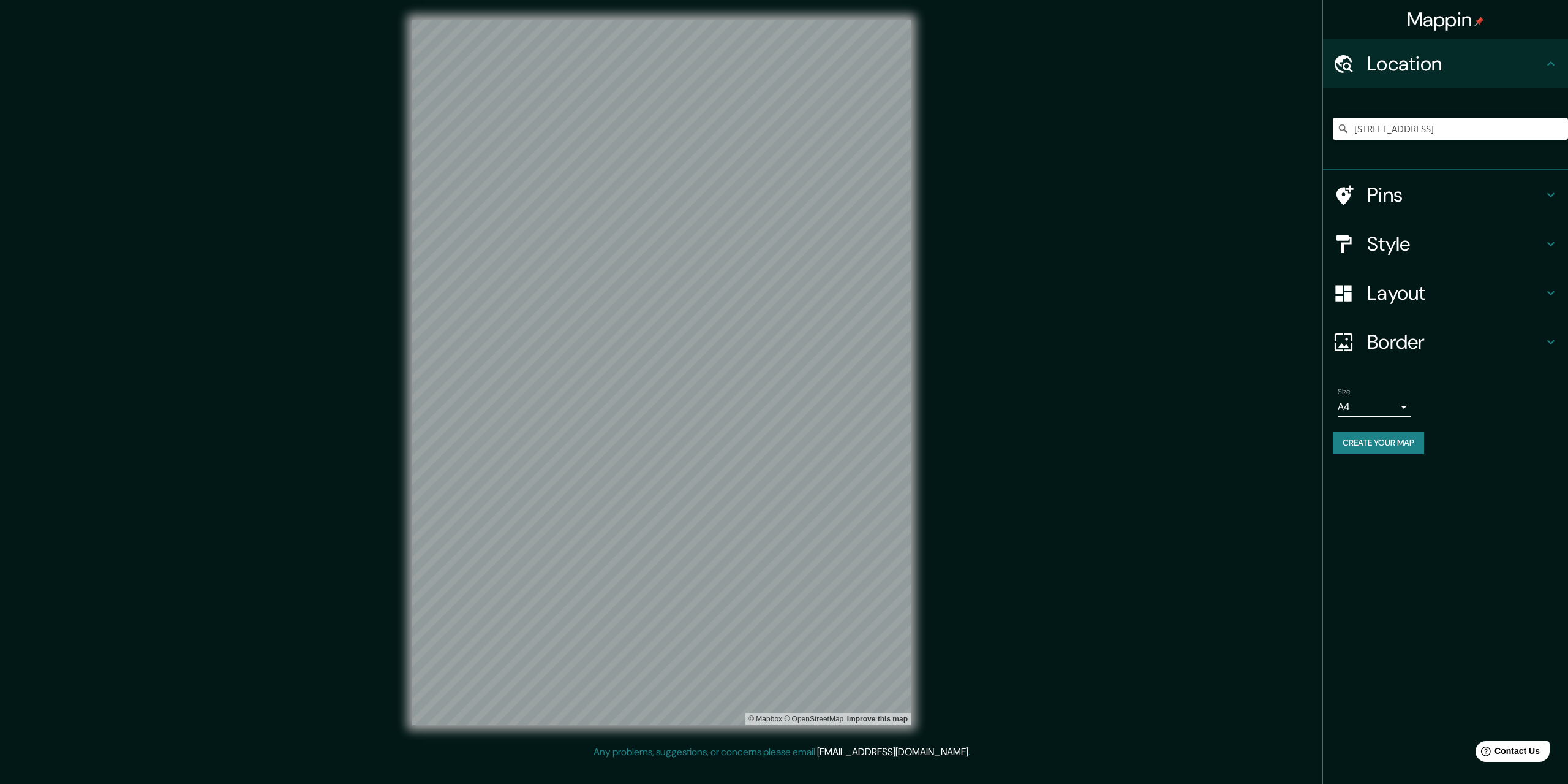
click at [1443, 71] on h4 "Location" at bounding box center [1455, 64] width 176 height 25
click at [1429, 187] on h4 "Pins" at bounding box center [1455, 194] width 176 height 25
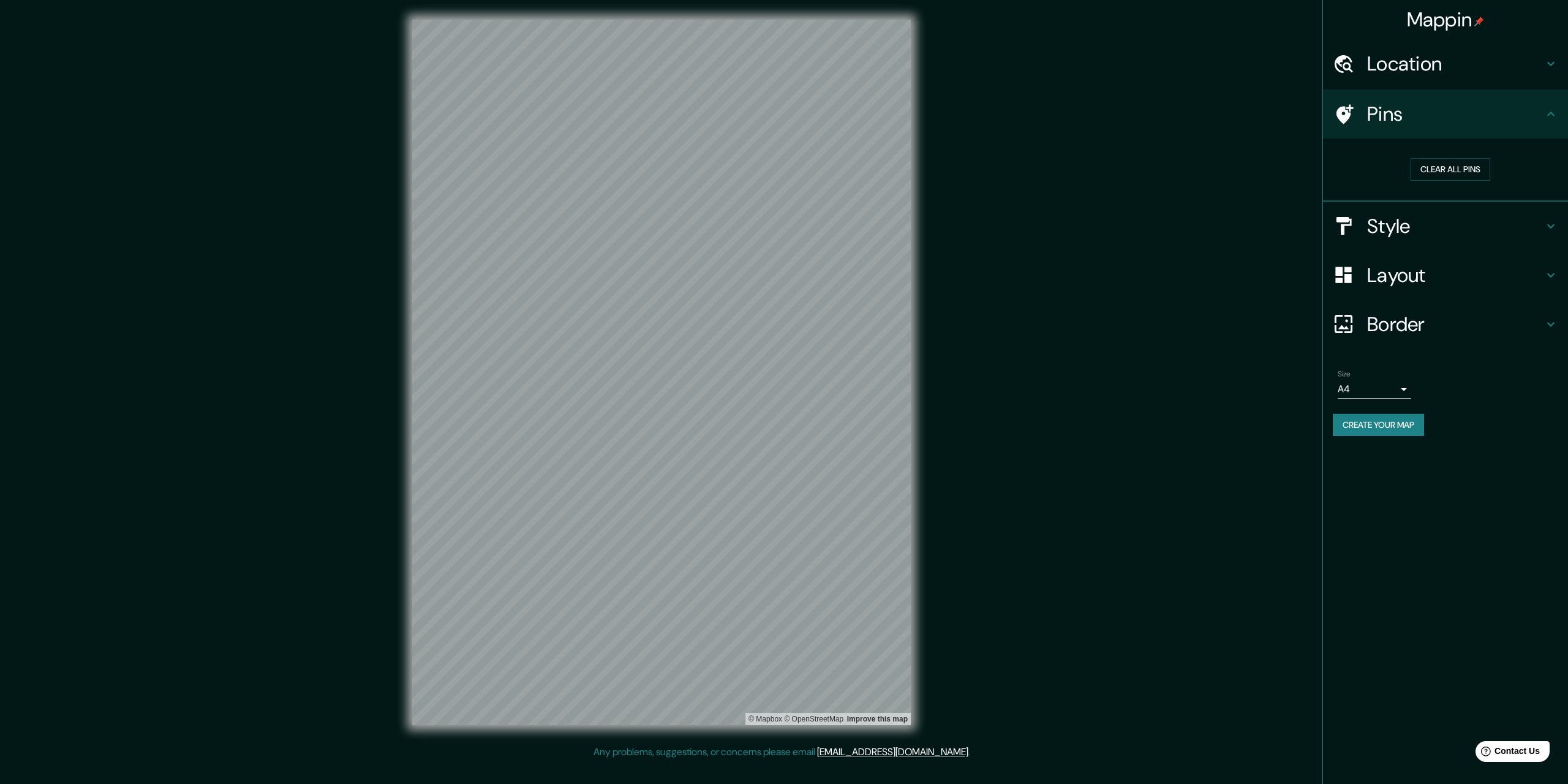
click at [1438, 125] on h4 "Pins" at bounding box center [1455, 114] width 176 height 25
click at [1374, 152] on div "Clear all pins" at bounding box center [1451, 170] width 235 height 42
click at [1344, 105] on icon at bounding box center [1344, 114] width 21 height 21
click at [1391, 422] on button "Create your map" at bounding box center [1379, 425] width 91 height 23
click at [679, 373] on div at bounding box center [676, 371] width 10 height 10
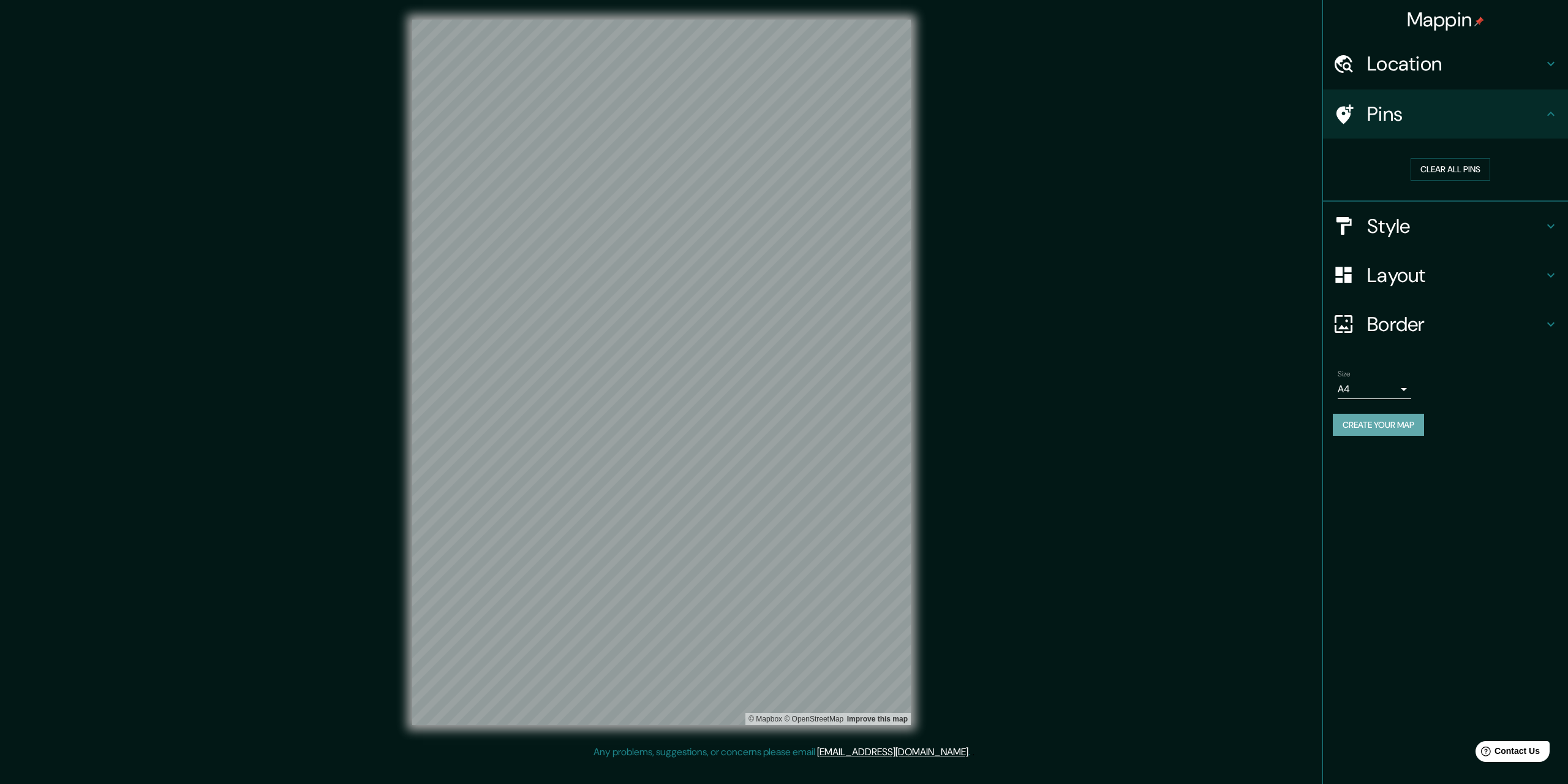
click at [1391, 429] on button "Create your map" at bounding box center [1379, 425] width 91 height 23
click at [1460, 545] on div "Mappin Location [STREET_ADDRESS] Pins Clear all pins Style Layout Border Choose…" at bounding box center [1445, 392] width 246 height 784
click at [1382, 418] on button "Create your map" at bounding box center [1379, 425] width 91 height 23
click at [1353, 429] on button "Create your map" at bounding box center [1379, 425] width 91 height 23
click at [1388, 391] on body "Mappin Location [STREET_ADDRESS] Pins Clear all pins Style Layout Border Choose…" at bounding box center [784, 392] width 1568 height 784
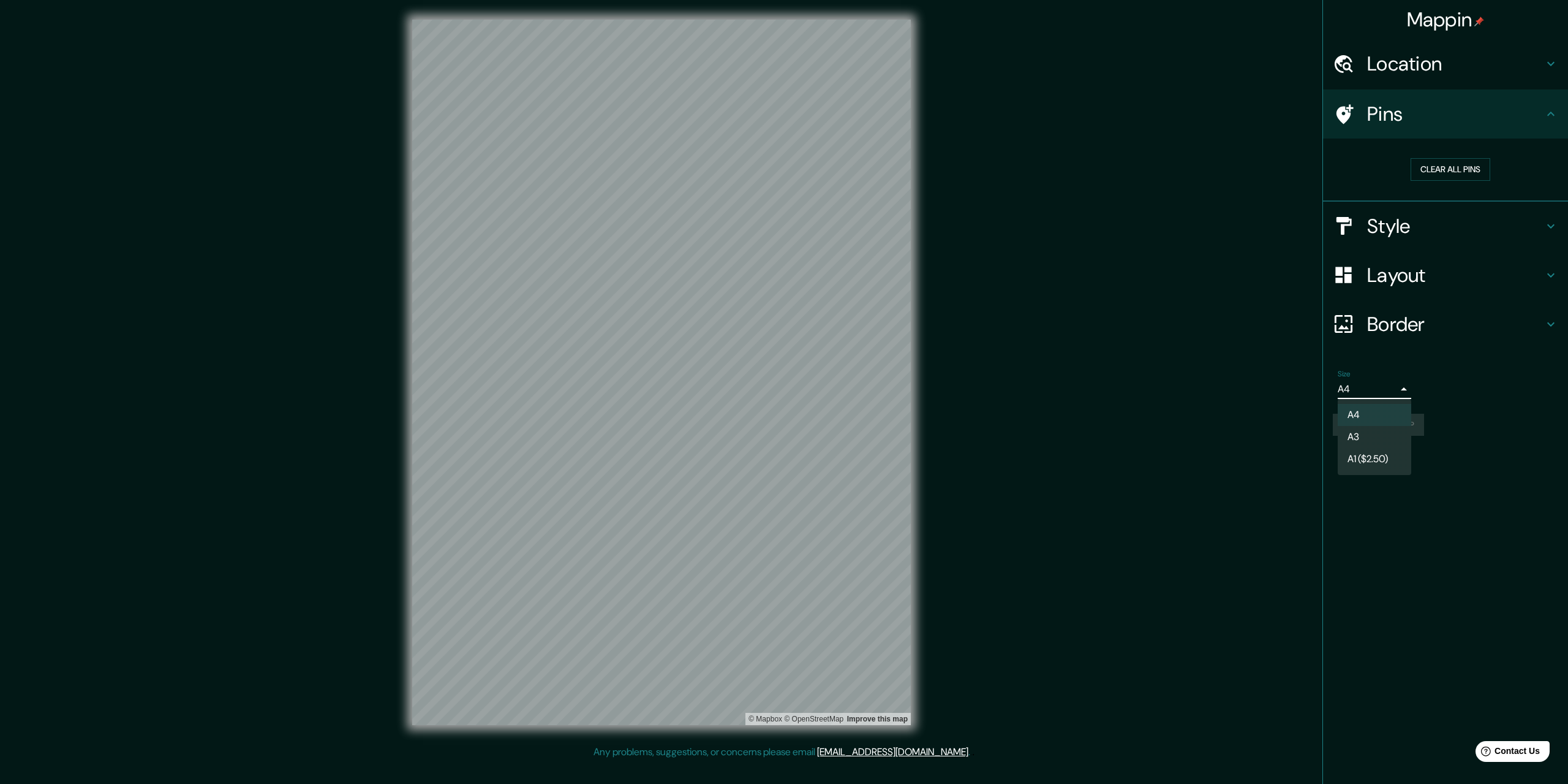
click at [1366, 430] on li "A3" at bounding box center [1374, 437] width 74 height 22
click at [1379, 393] on body "Mappin Location [STREET_ADDRESS] Pins Clear all pins Style Layout Border Choose…" at bounding box center [784, 392] width 1568 height 784
click at [1373, 414] on li "A4" at bounding box center [1374, 415] width 74 height 22
type input "single"
click at [1375, 425] on div "Create your map" at bounding box center [1446, 425] width 225 height 23
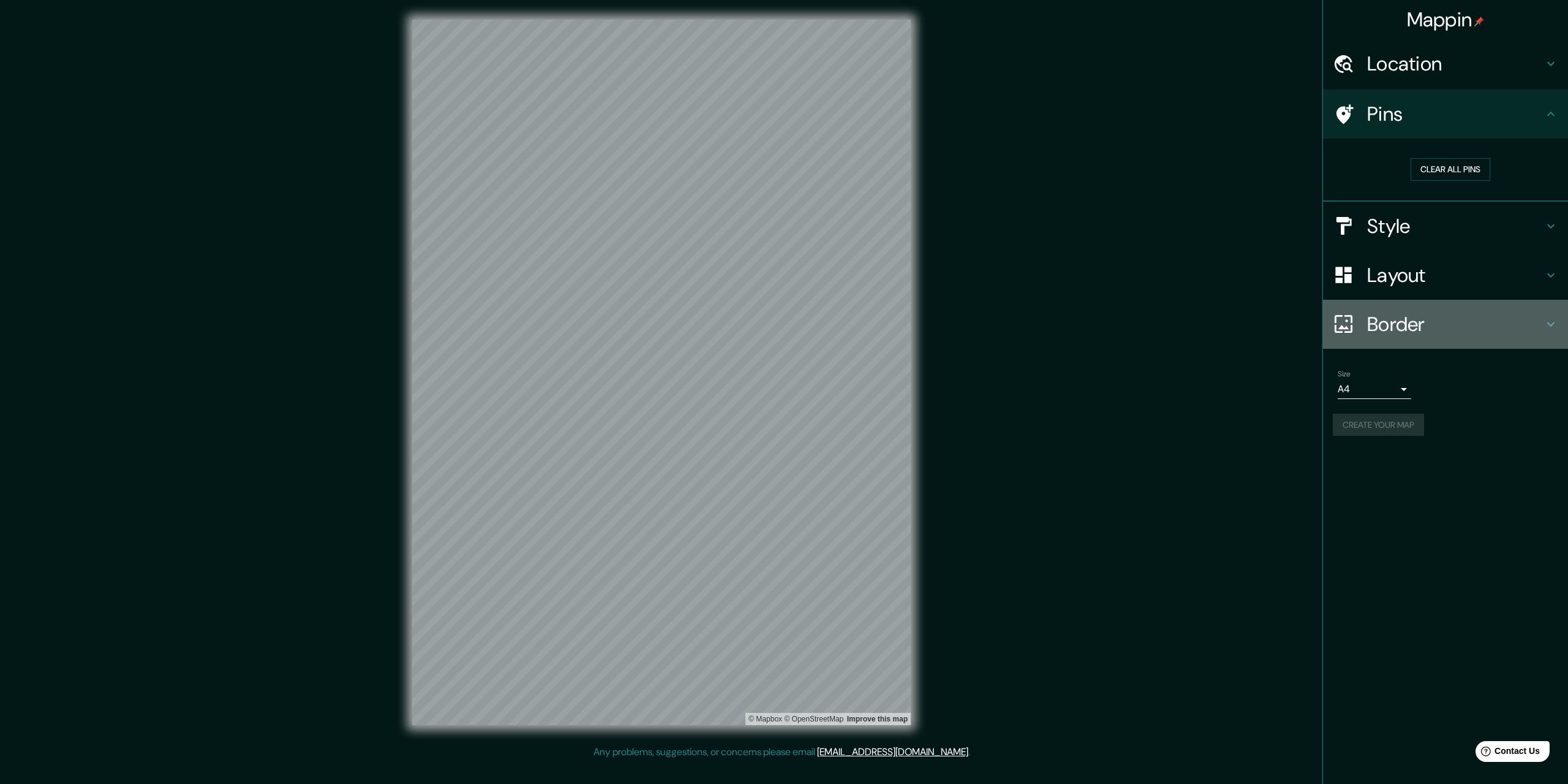
click at [1416, 336] on h4 "Border" at bounding box center [1455, 324] width 176 height 25
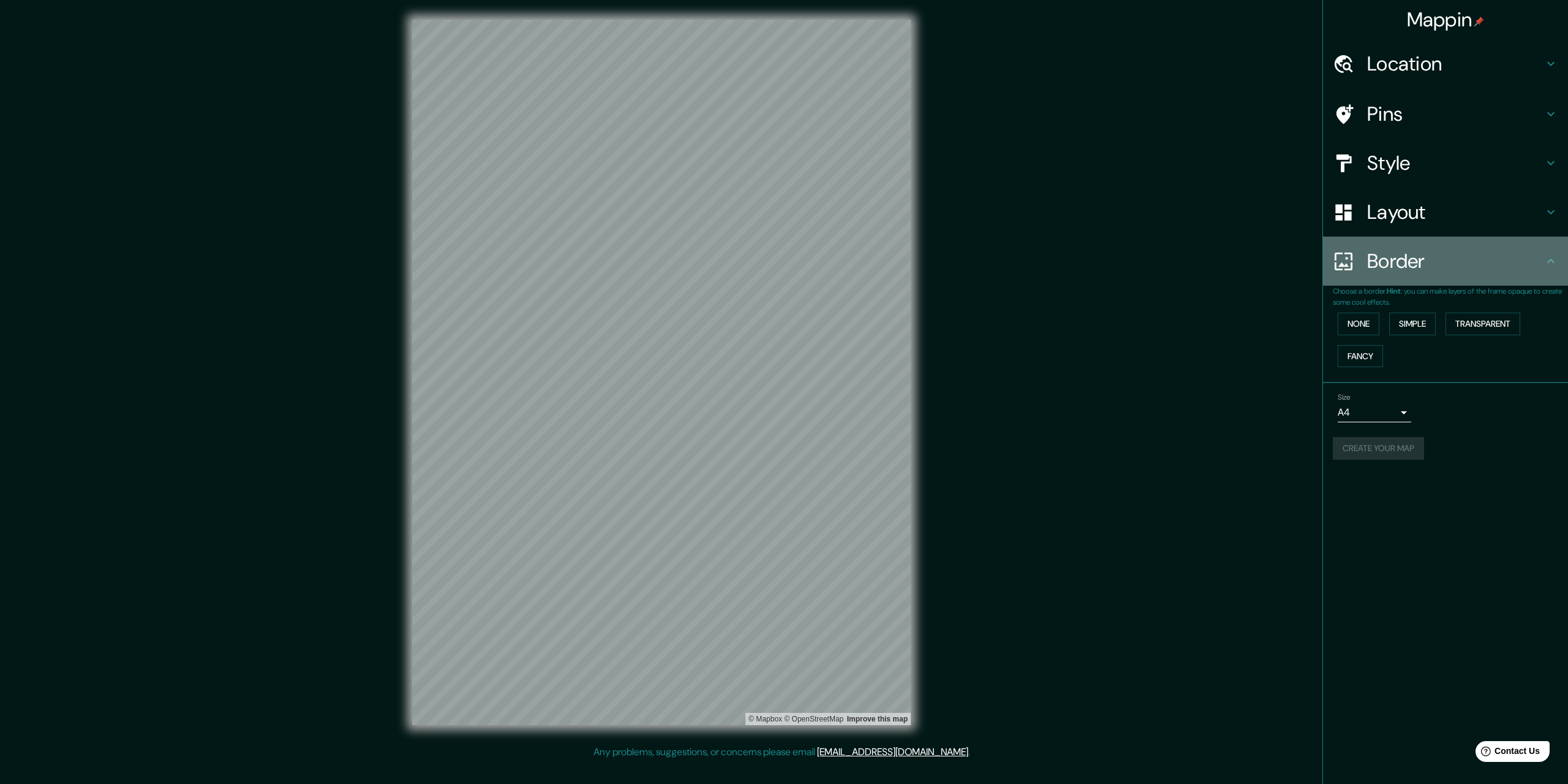
click at [1420, 244] on div "Border" at bounding box center [1445, 261] width 245 height 49
click at [1349, 321] on button "None" at bounding box center [1358, 324] width 42 height 23
click at [1393, 225] on div "Layout" at bounding box center [1445, 212] width 245 height 49
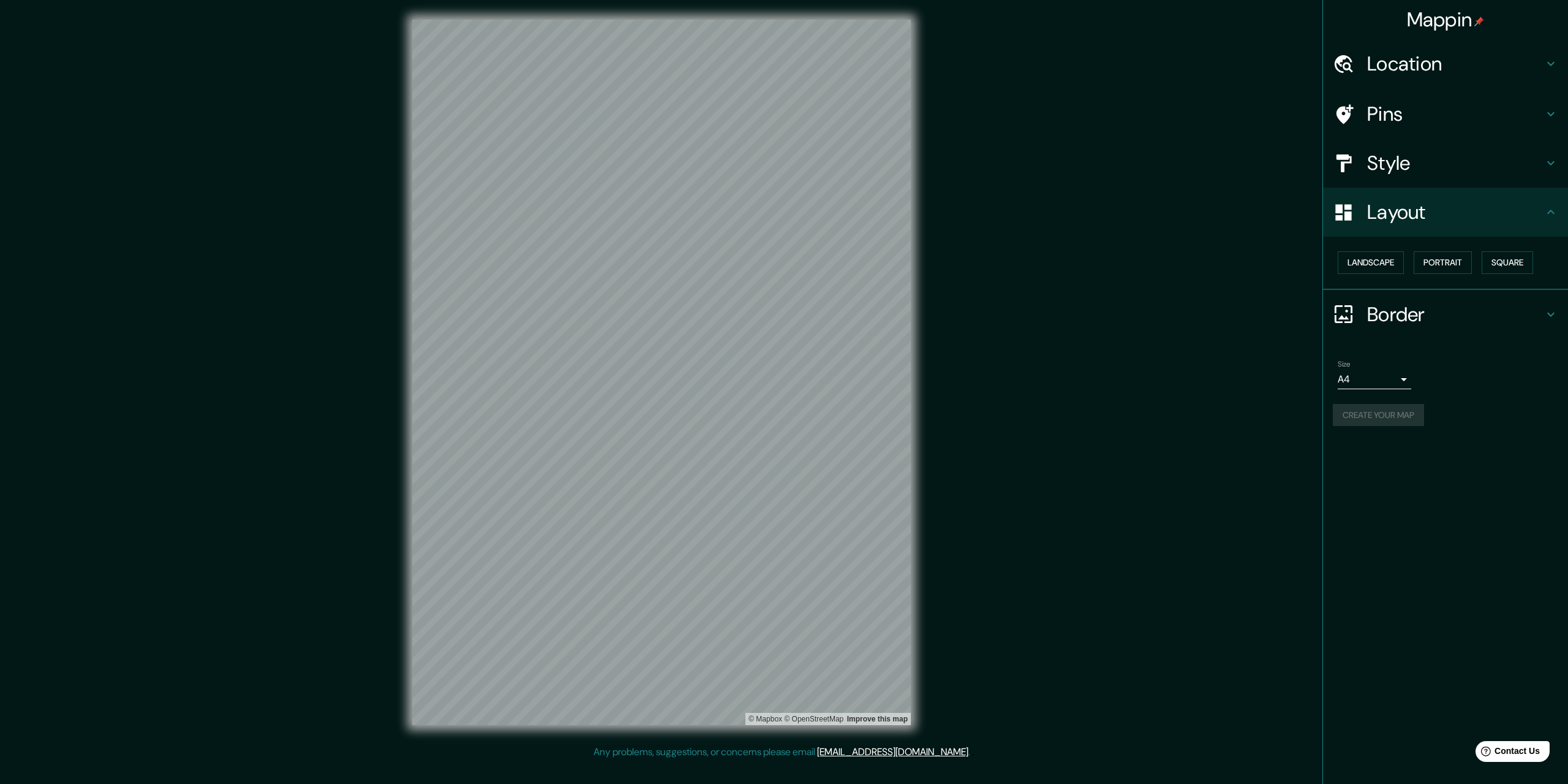
drag, startPoint x: 1423, startPoint y: 160, endPoint x: 1421, endPoint y: 149, distance: 11.2
click at [1423, 160] on h4 "Style" at bounding box center [1455, 163] width 176 height 25
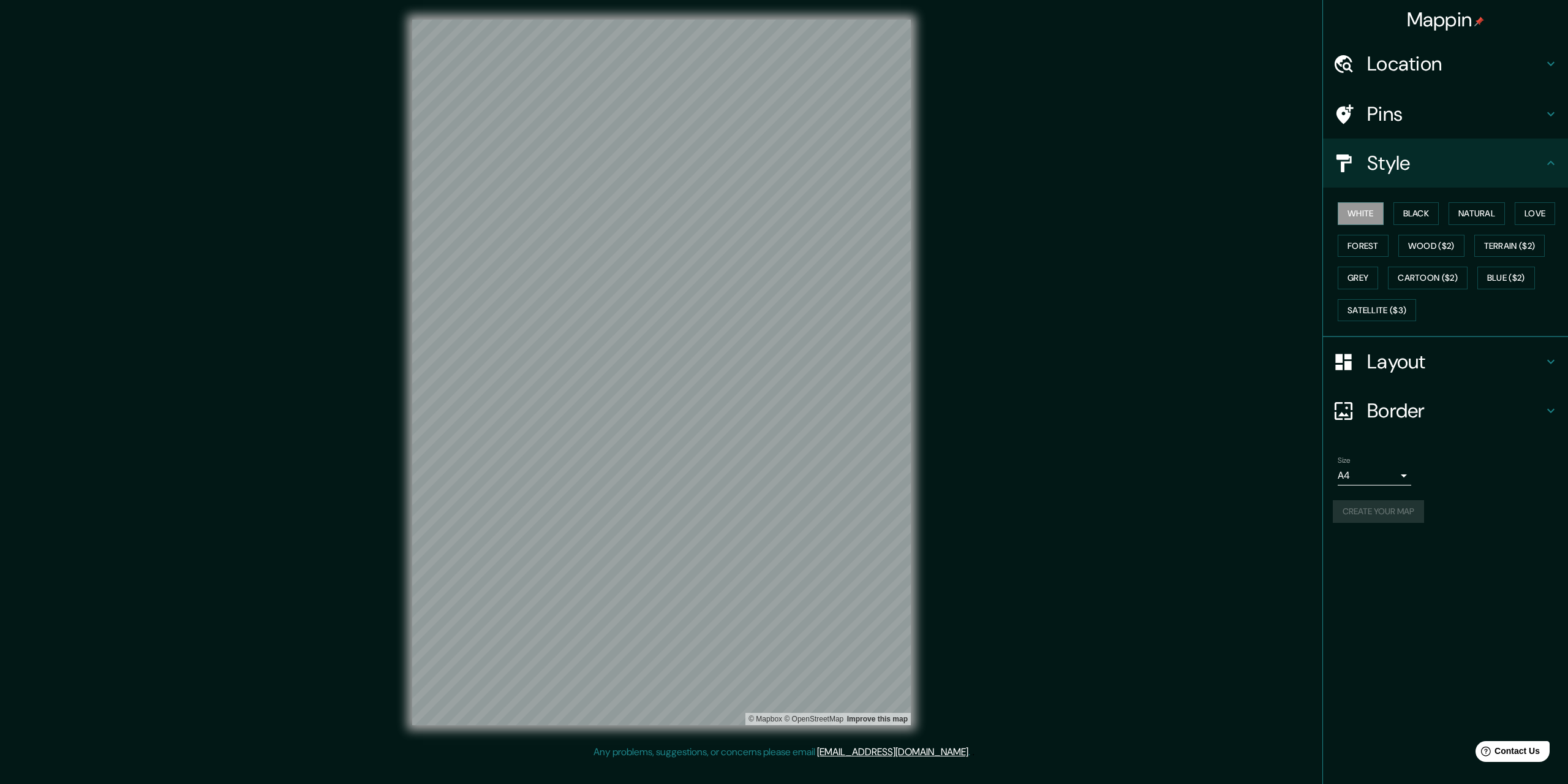
drag, startPoint x: 1411, startPoint y: 123, endPoint x: 1410, endPoint y: 136, distance: 13.0
click at [1410, 125] on h4 "Pins" at bounding box center [1455, 114] width 176 height 25
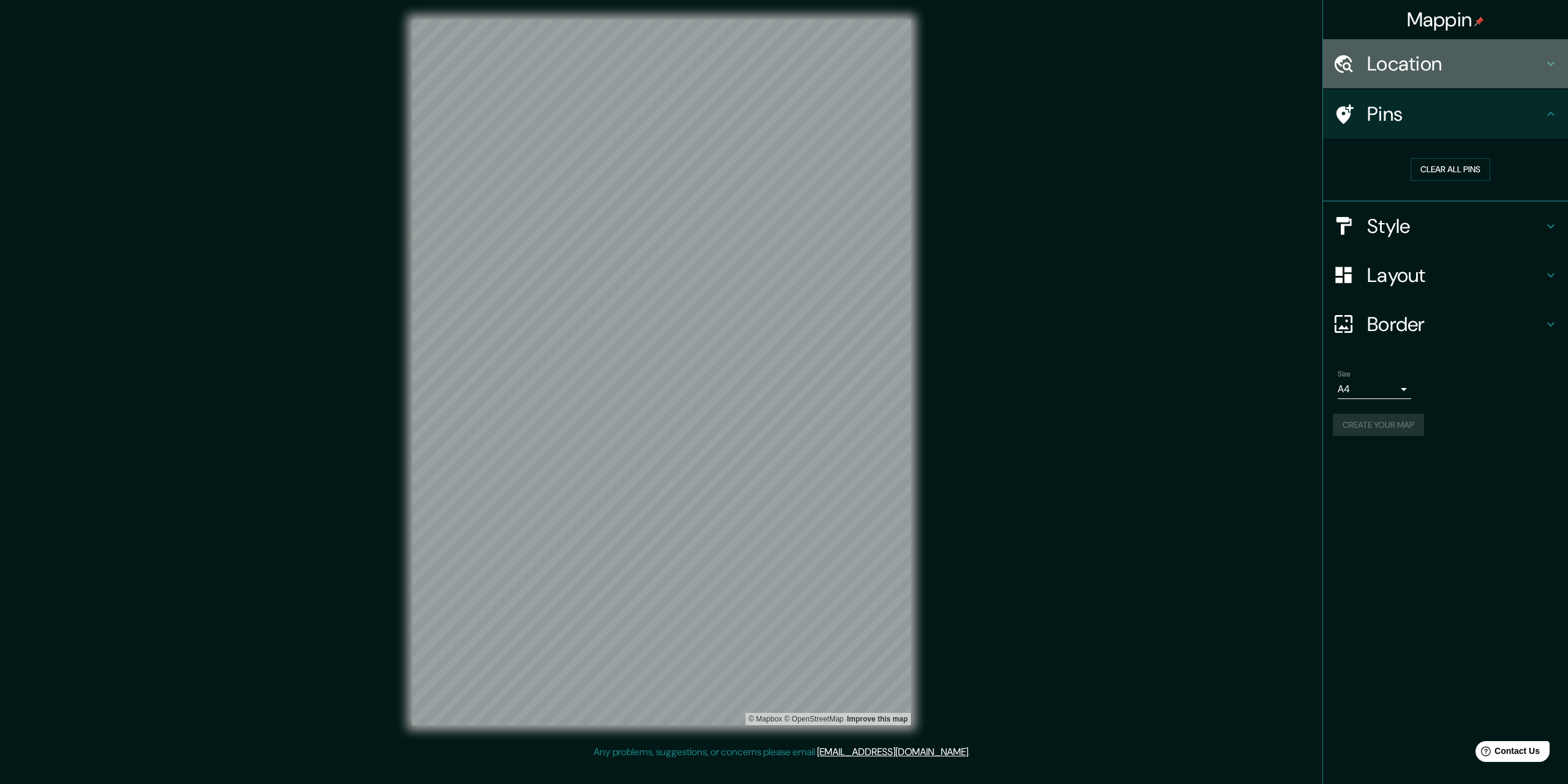
click at [1415, 76] on h4 "Location" at bounding box center [1455, 64] width 176 height 25
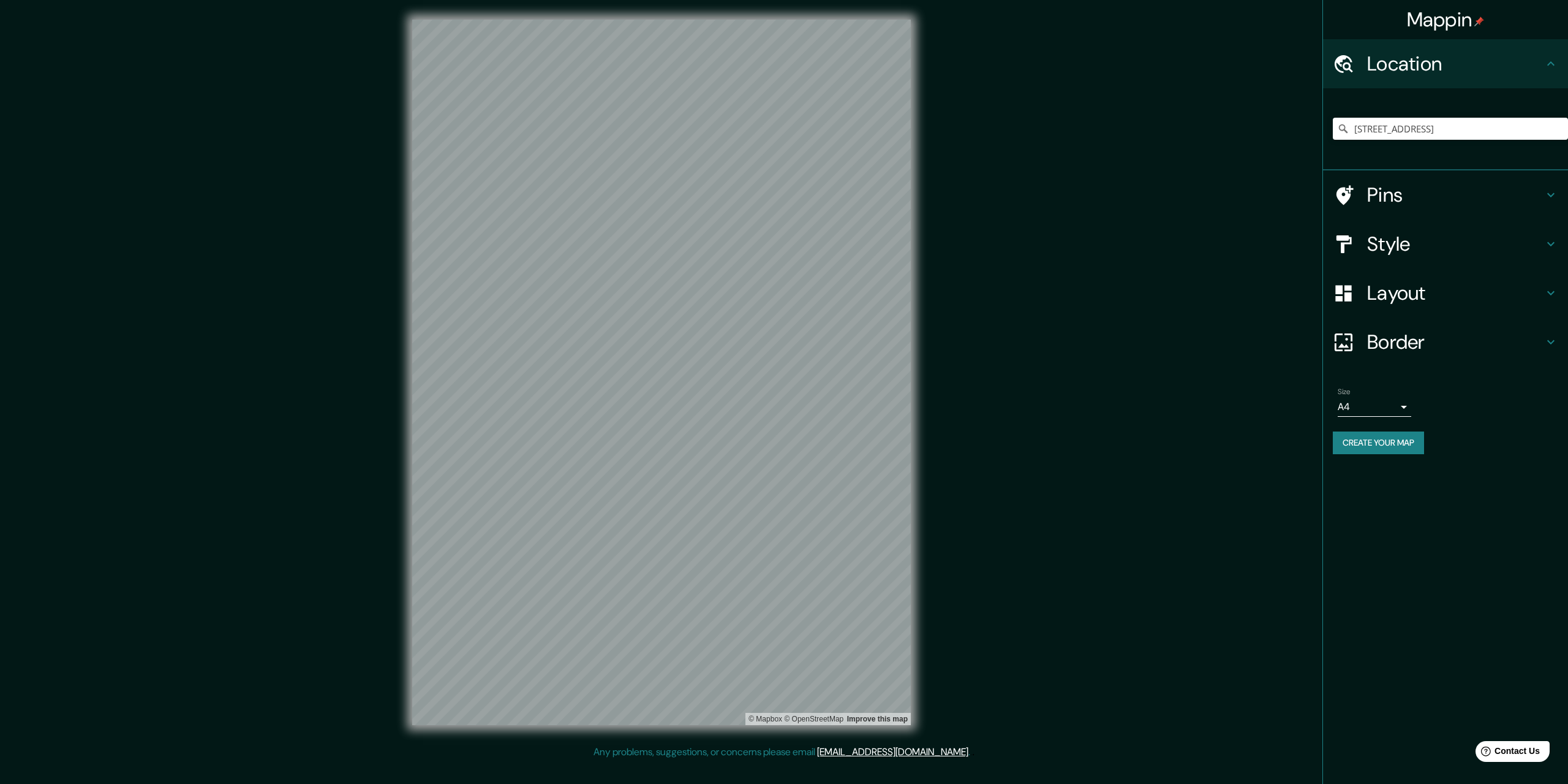
click at [1408, 170] on div "[STREET_ADDRESS]" at bounding box center [1445, 129] width 245 height 82
click at [1405, 183] on h4 "Pins" at bounding box center [1455, 194] width 176 height 25
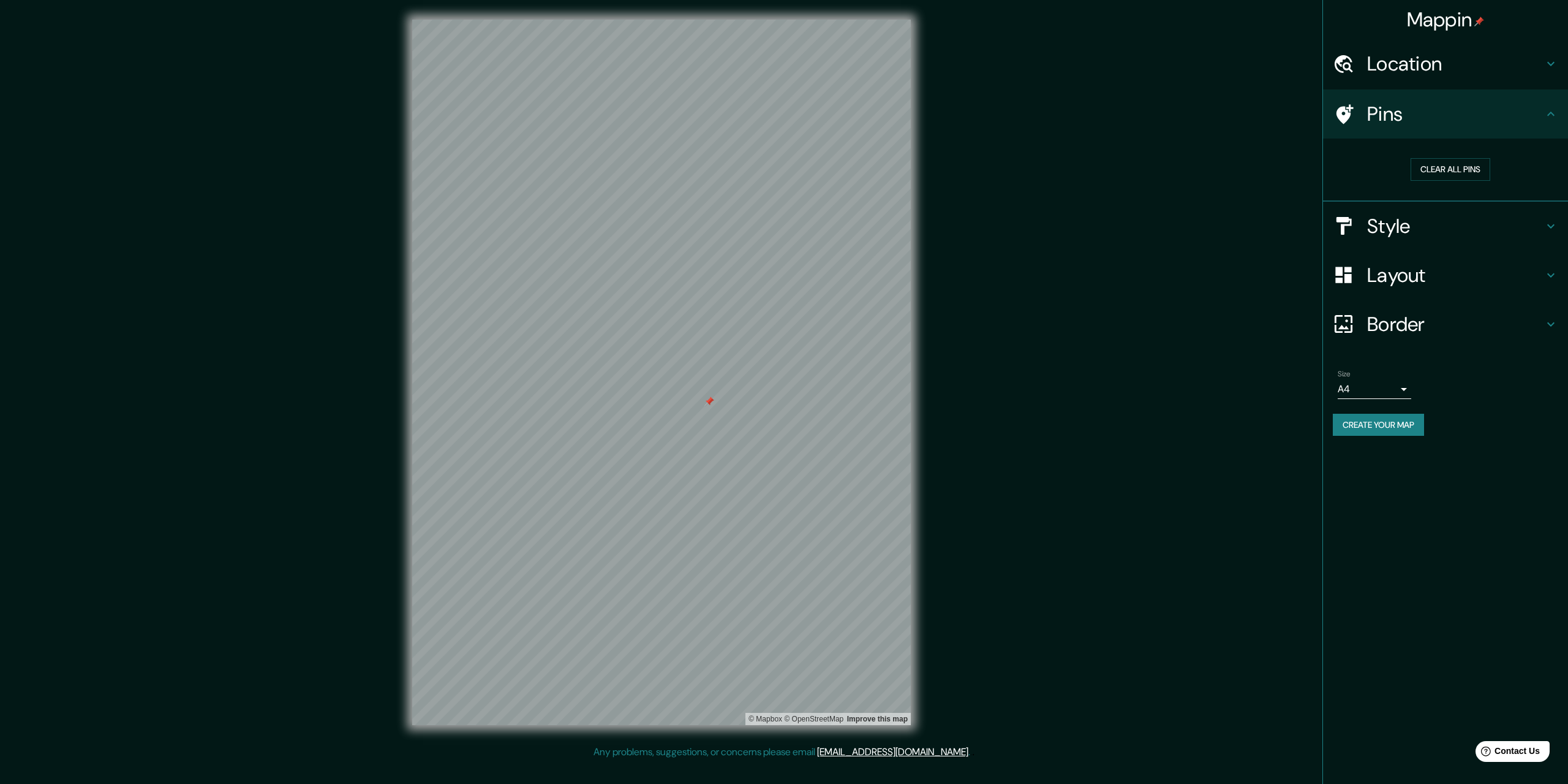
click at [710, 402] on div at bounding box center [710, 402] width 10 height 10
click at [1338, 417] on button "Create your map" at bounding box center [1379, 425] width 91 height 23
click at [1466, 3] on div "Mappin" at bounding box center [1445, 19] width 245 height 39
click at [1463, 18] on h4 "Mappin" at bounding box center [1446, 19] width 78 height 25
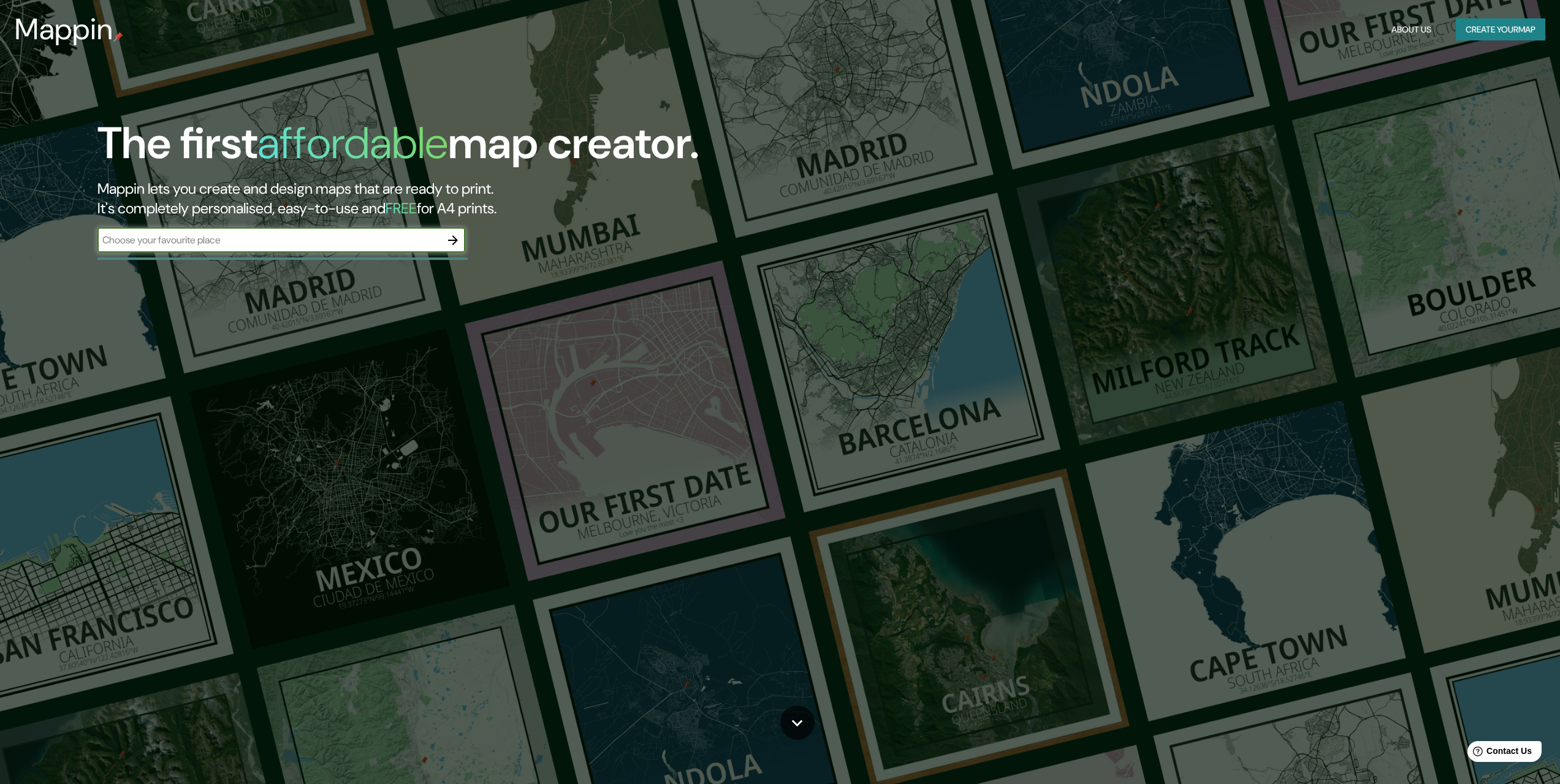
click at [1480, 38] on button "Create your map" at bounding box center [1501, 30] width 90 height 23
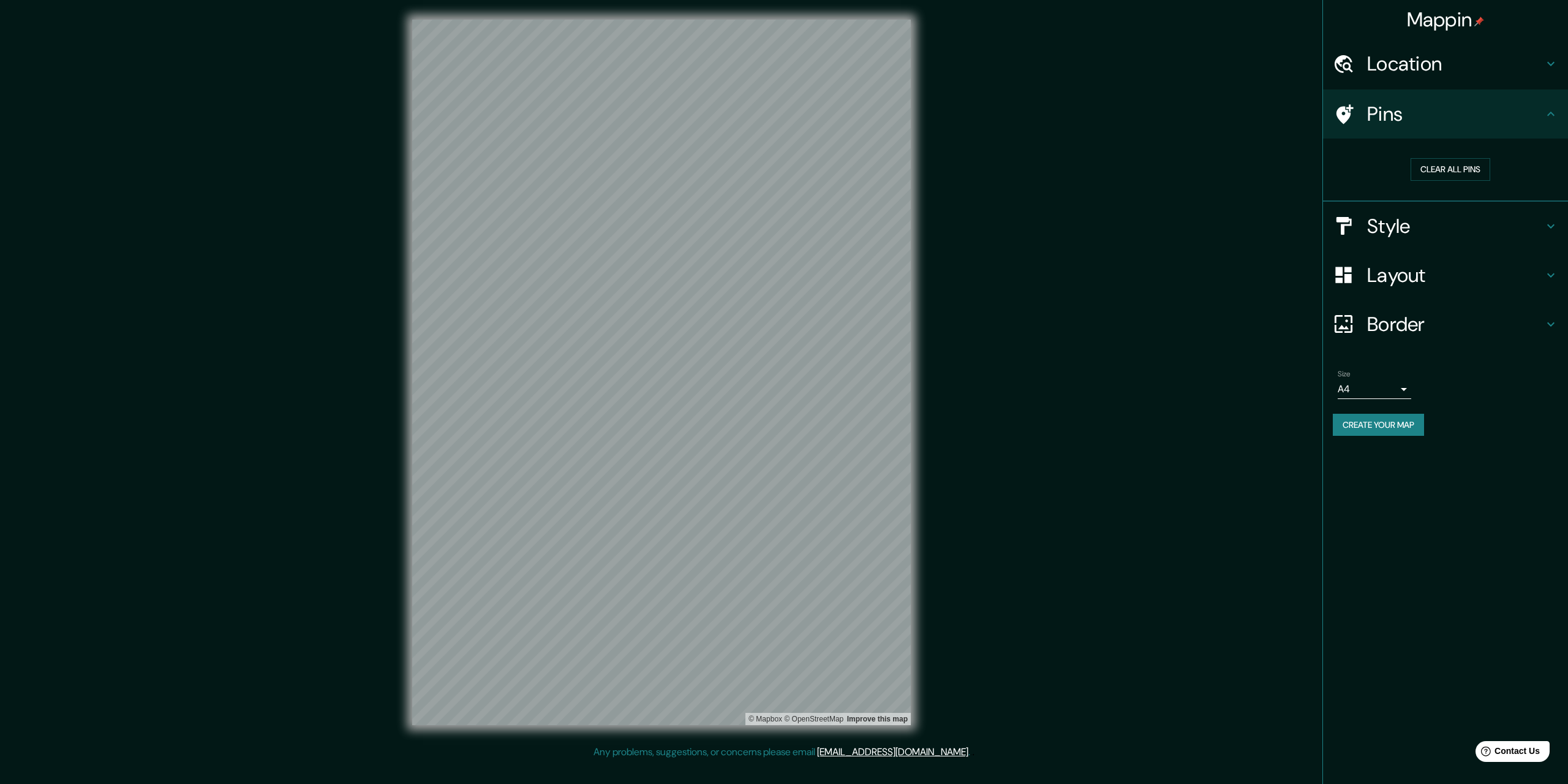
click at [1413, 64] on h4 "Location" at bounding box center [1455, 64] width 176 height 25
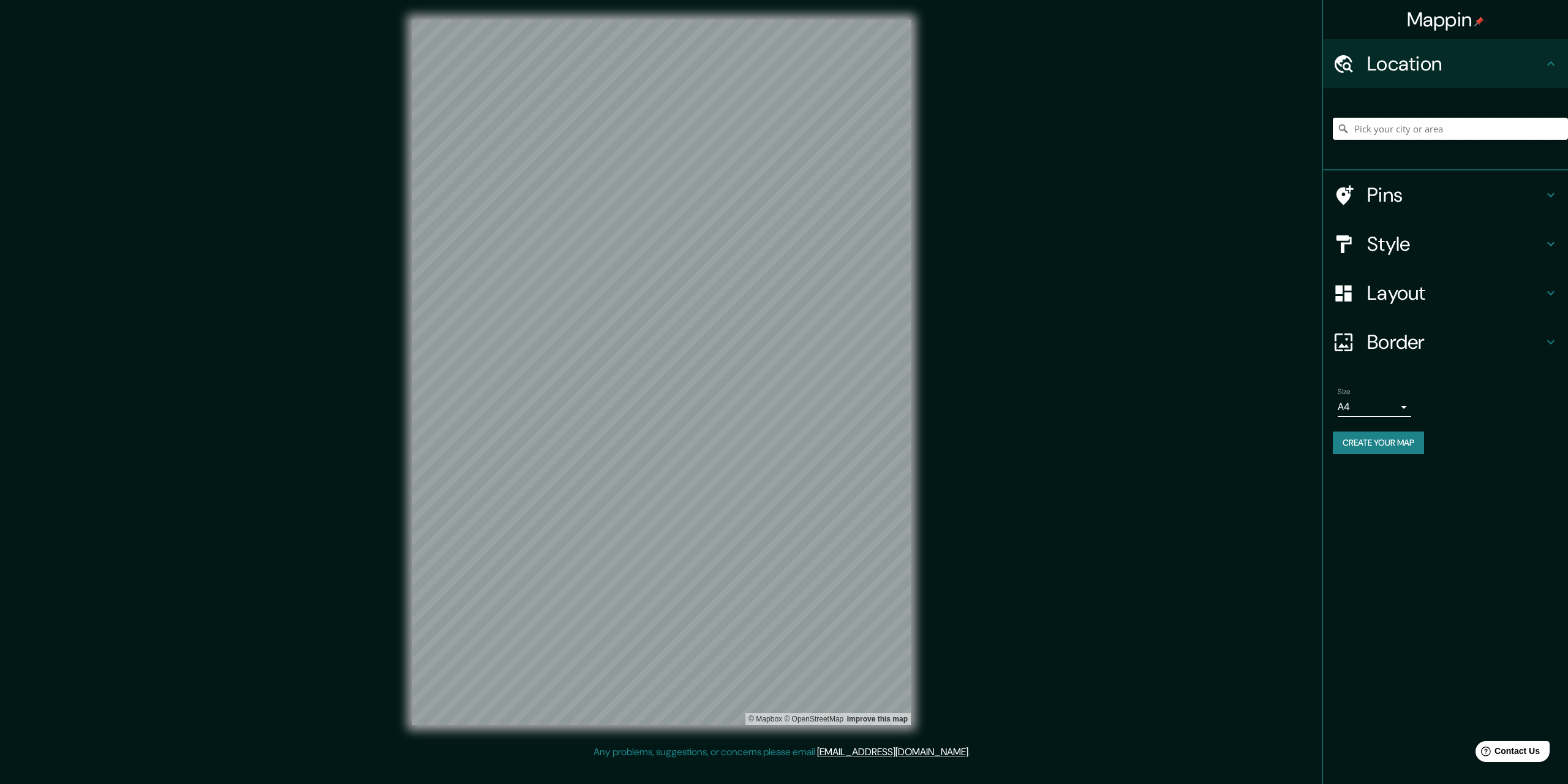
paste input "Av. [GEOGRAPHIC_DATA] 638"
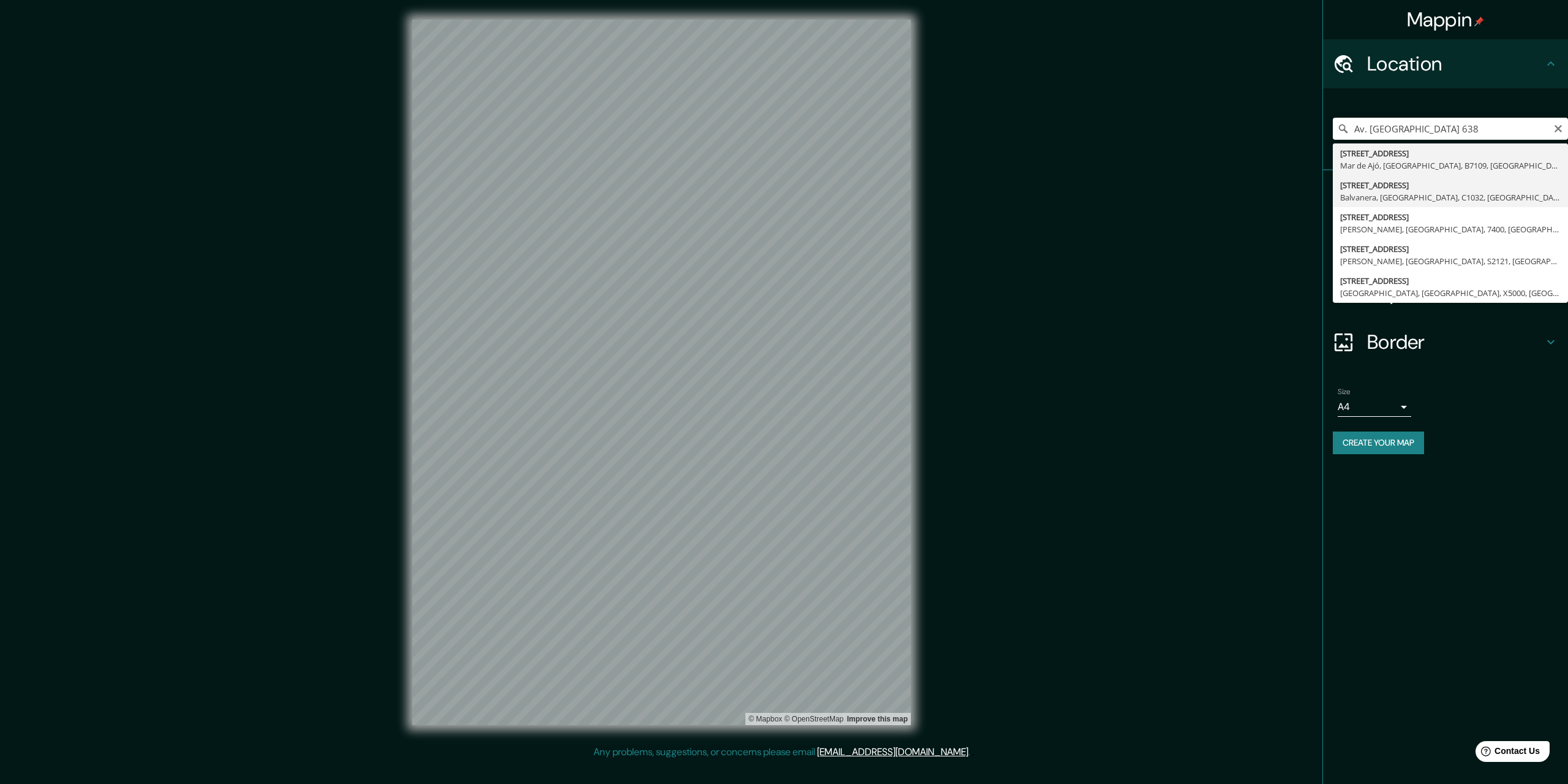
type input "[STREET_ADDRESS]"
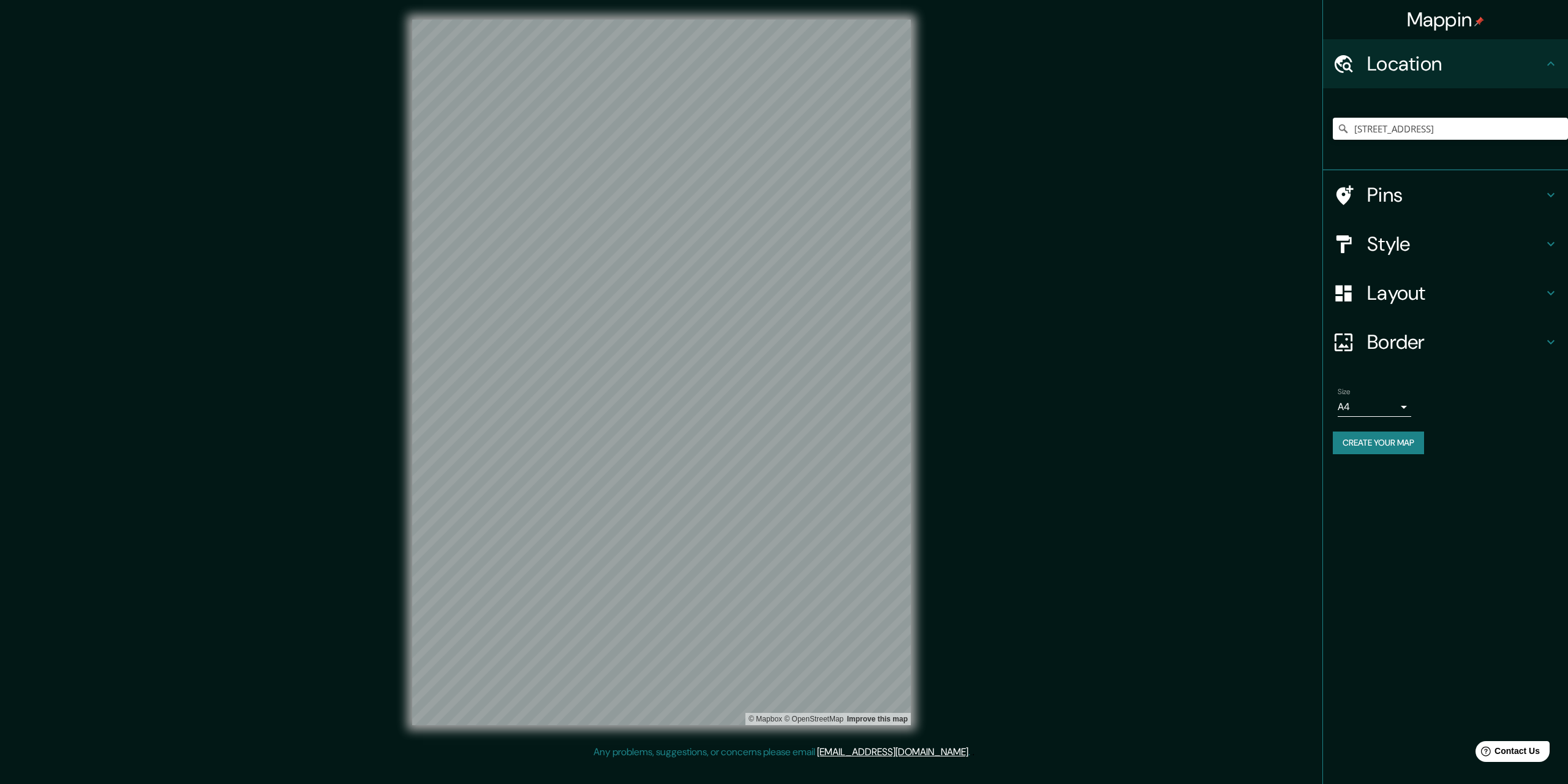
click at [1390, 199] on h4 "Pins" at bounding box center [1455, 194] width 176 height 25
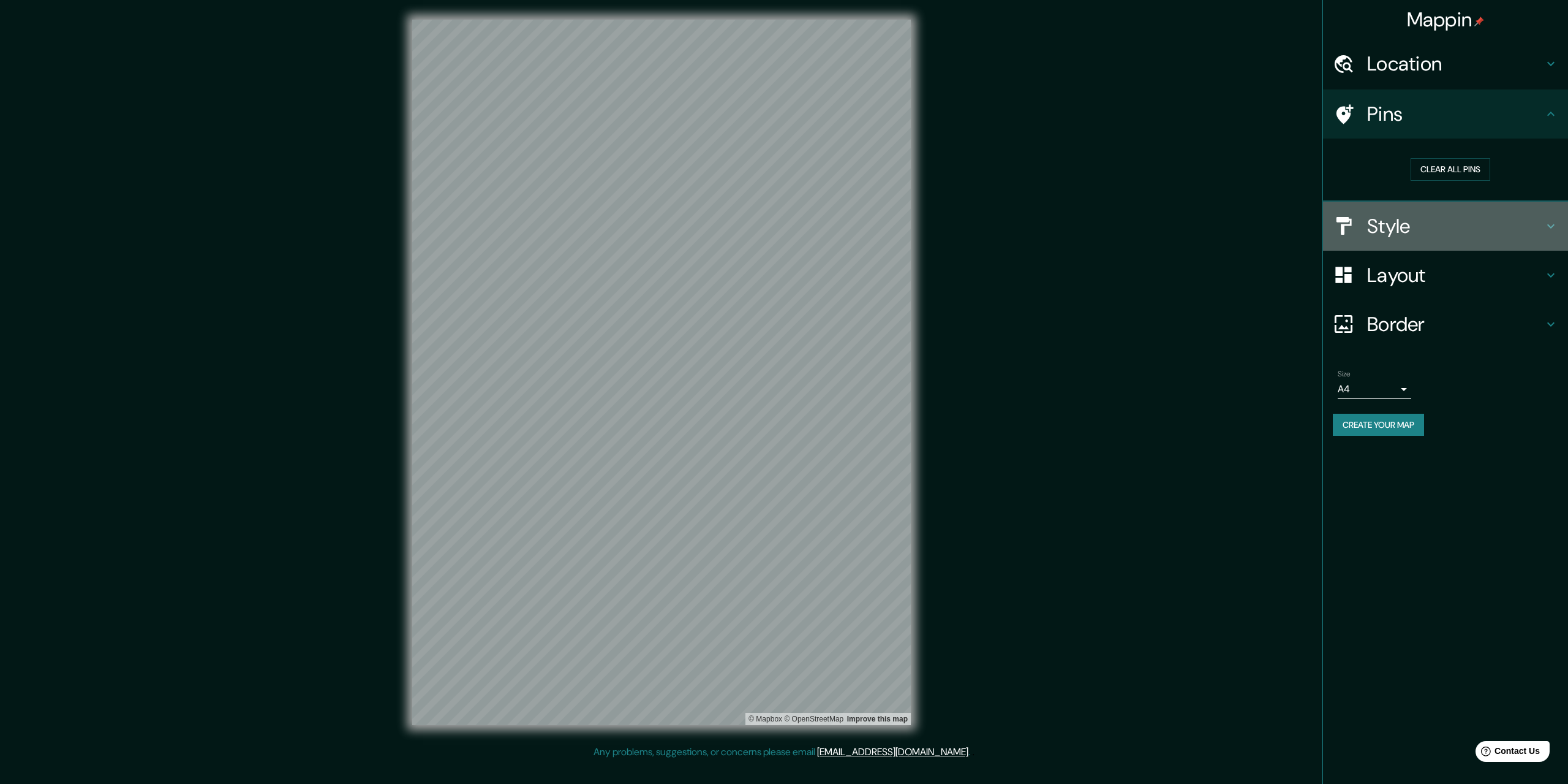
click at [1402, 220] on h4 "Style" at bounding box center [1455, 225] width 176 height 25
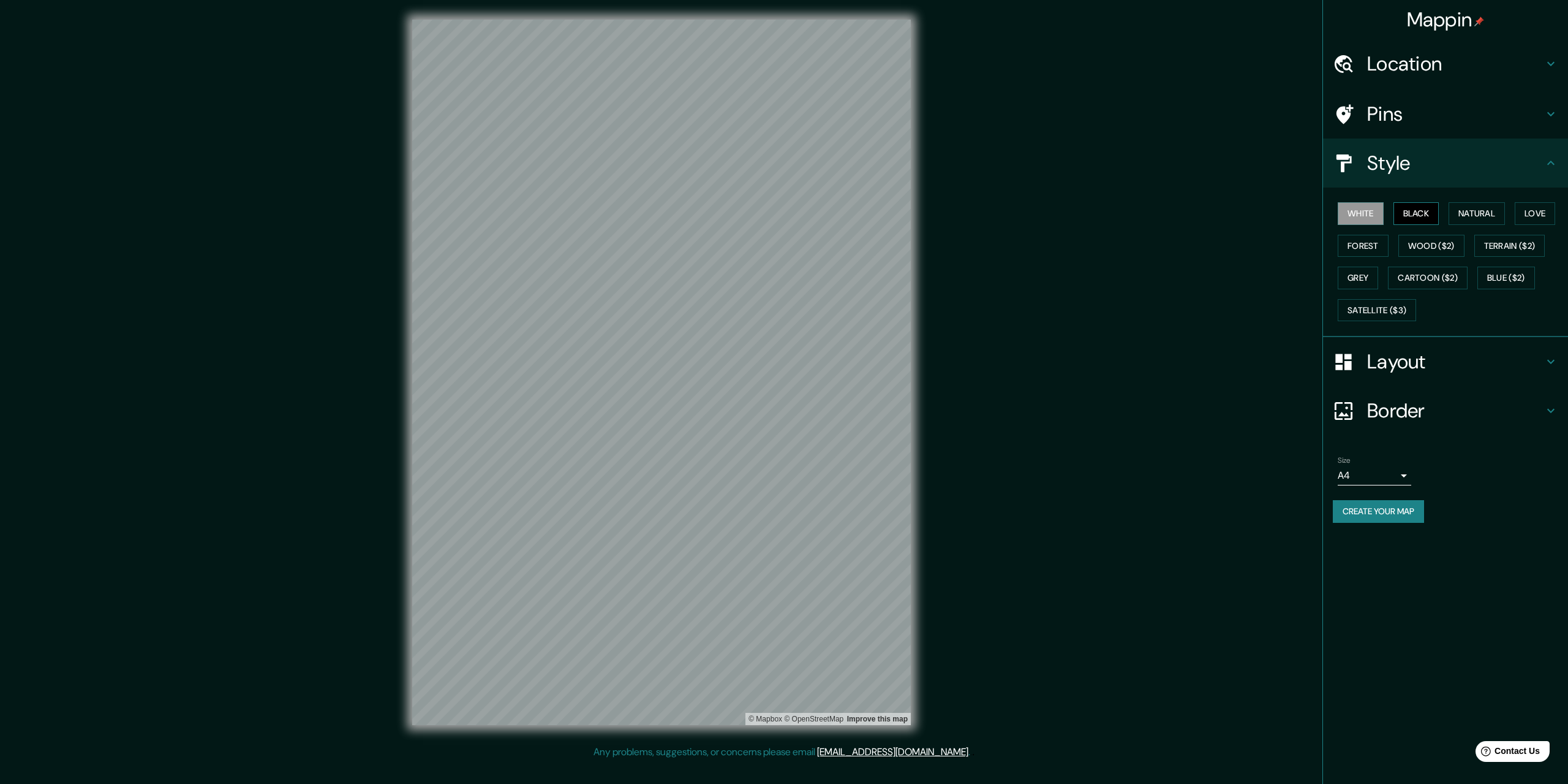
click at [1404, 219] on button "Black" at bounding box center [1416, 214] width 46 height 23
click at [1365, 219] on button "White" at bounding box center [1360, 214] width 46 height 23
click at [1391, 350] on h4 "Layout" at bounding box center [1455, 361] width 176 height 25
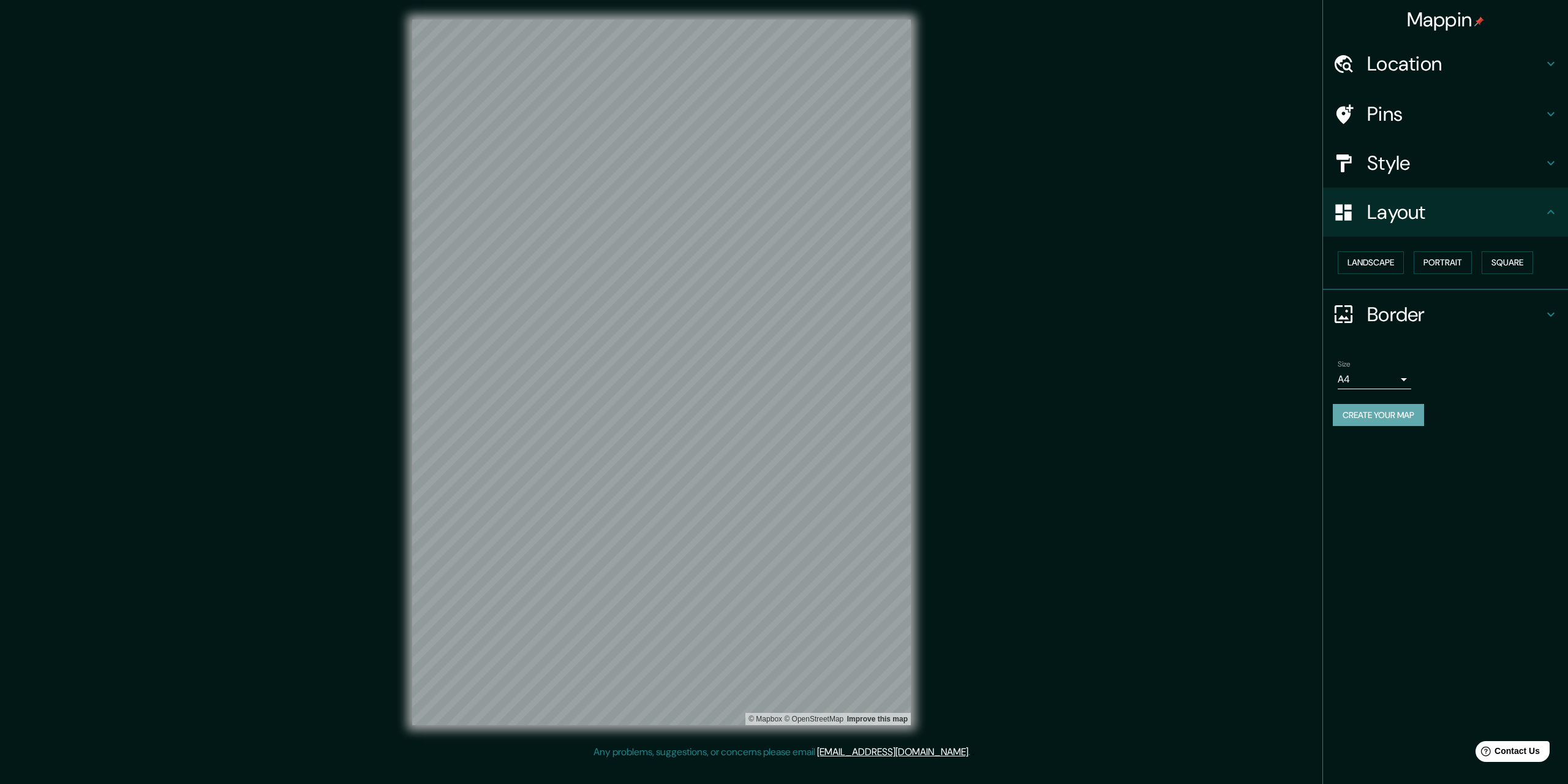
click at [1383, 407] on button "Create your map" at bounding box center [1379, 415] width 91 height 23
click at [1382, 413] on button "Create your map" at bounding box center [1379, 415] width 91 height 23
